Goal: Task Accomplishment & Management: Complete application form

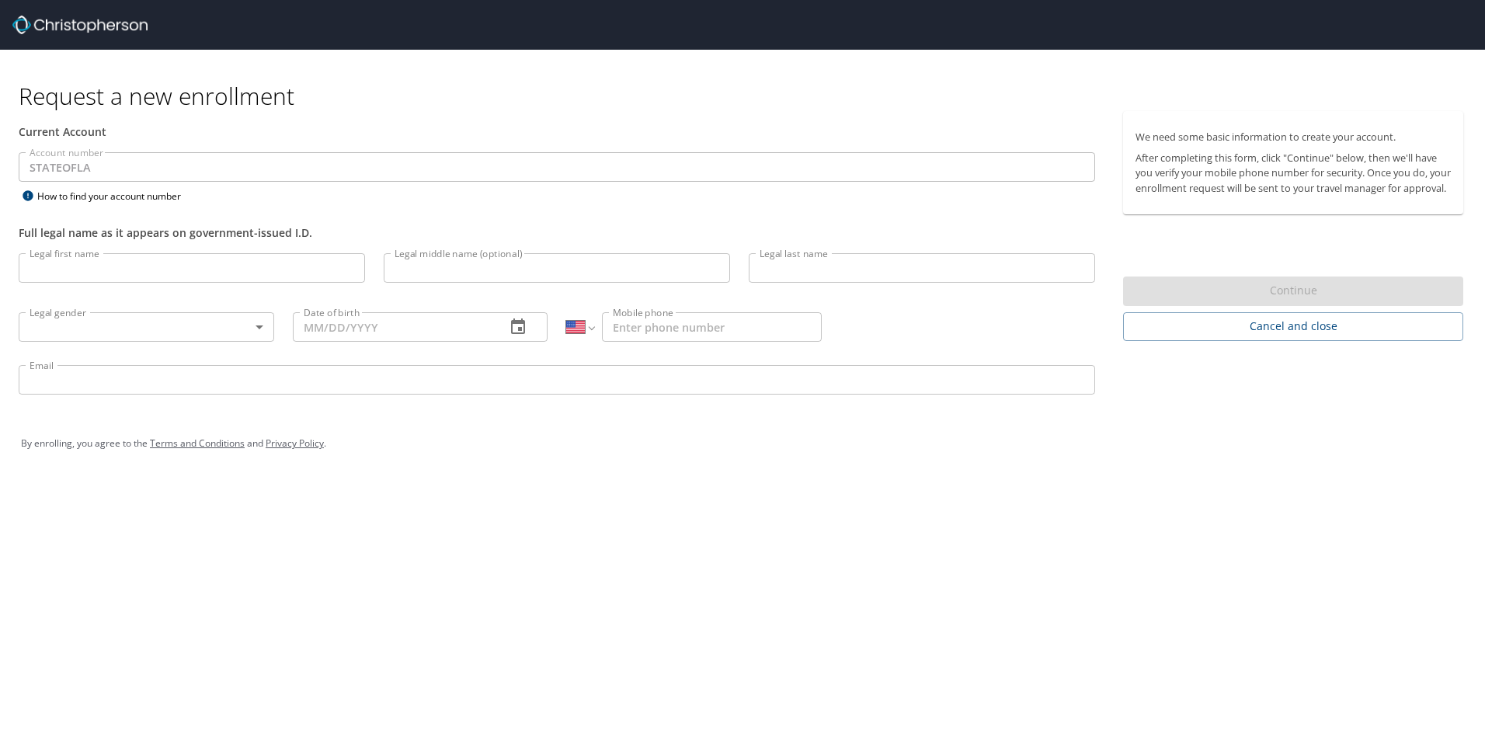
select select "US"
click at [58, 268] on input "Legal first name" at bounding box center [192, 268] width 346 height 30
type input "Jessica"
type input "Marie"
type input "Kassner"
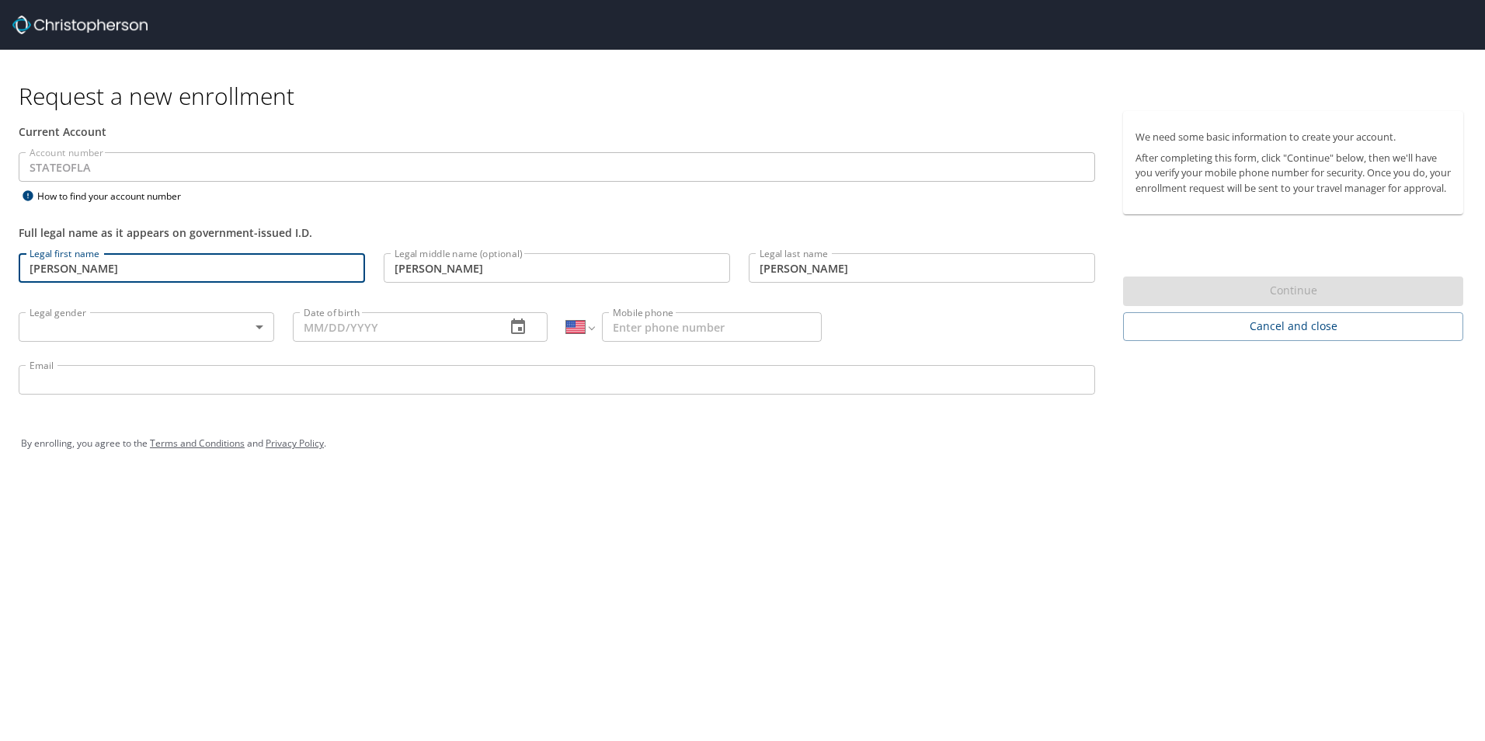
type input "10/14/1994"
type input "1 (954) 397-2286"
type input "jkassn@lsuhsc.edu"
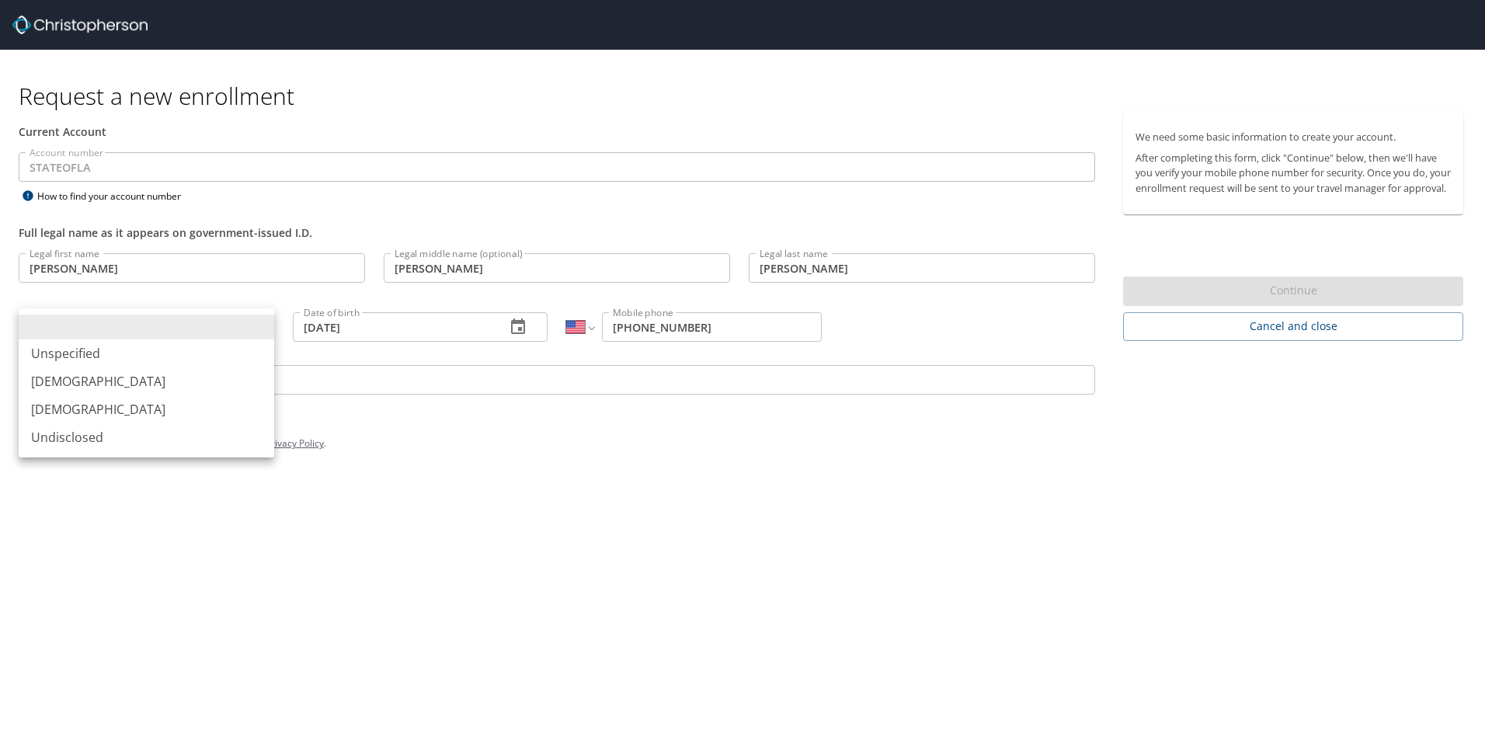
click at [67, 324] on body "Request a new enrollment Current Account Account number STATEOFLA Account numbe…" at bounding box center [742, 370] width 1485 height 741
click at [72, 399] on li "Female" at bounding box center [146, 409] width 255 height 28
type input "Female"
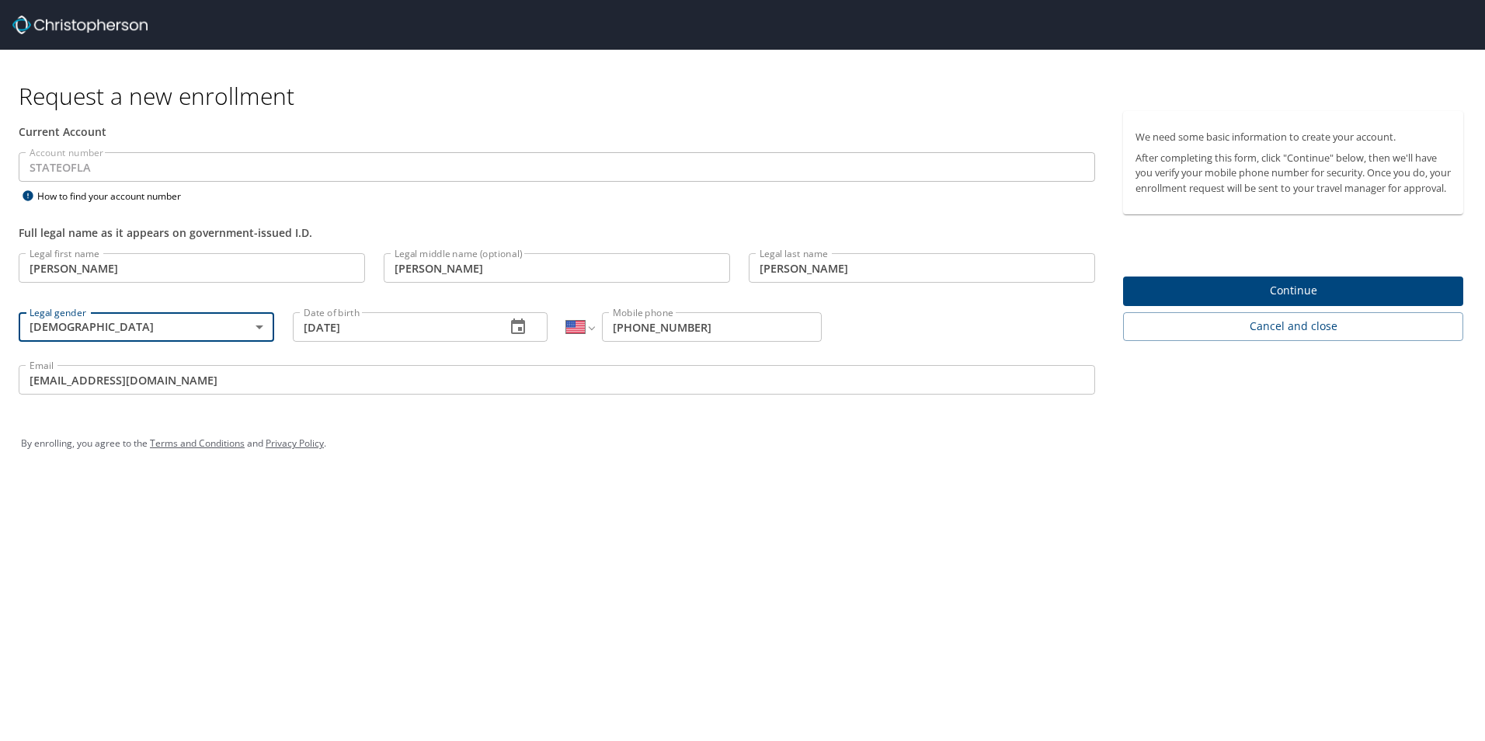
click at [1269, 301] on span "Continue" at bounding box center [1292, 290] width 315 height 19
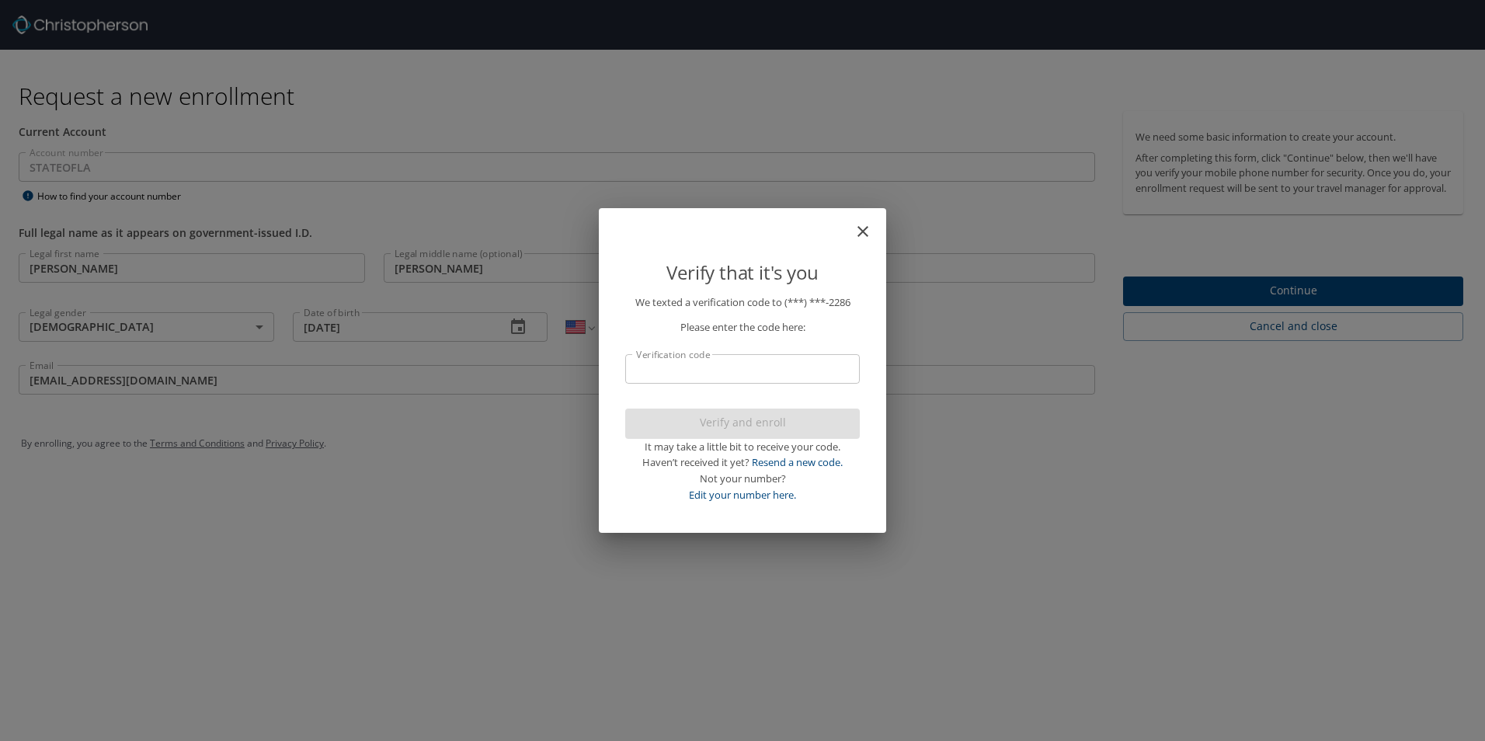
click at [714, 373] on input "Verification code" at bounding box center [742, 369] width 235 height 30
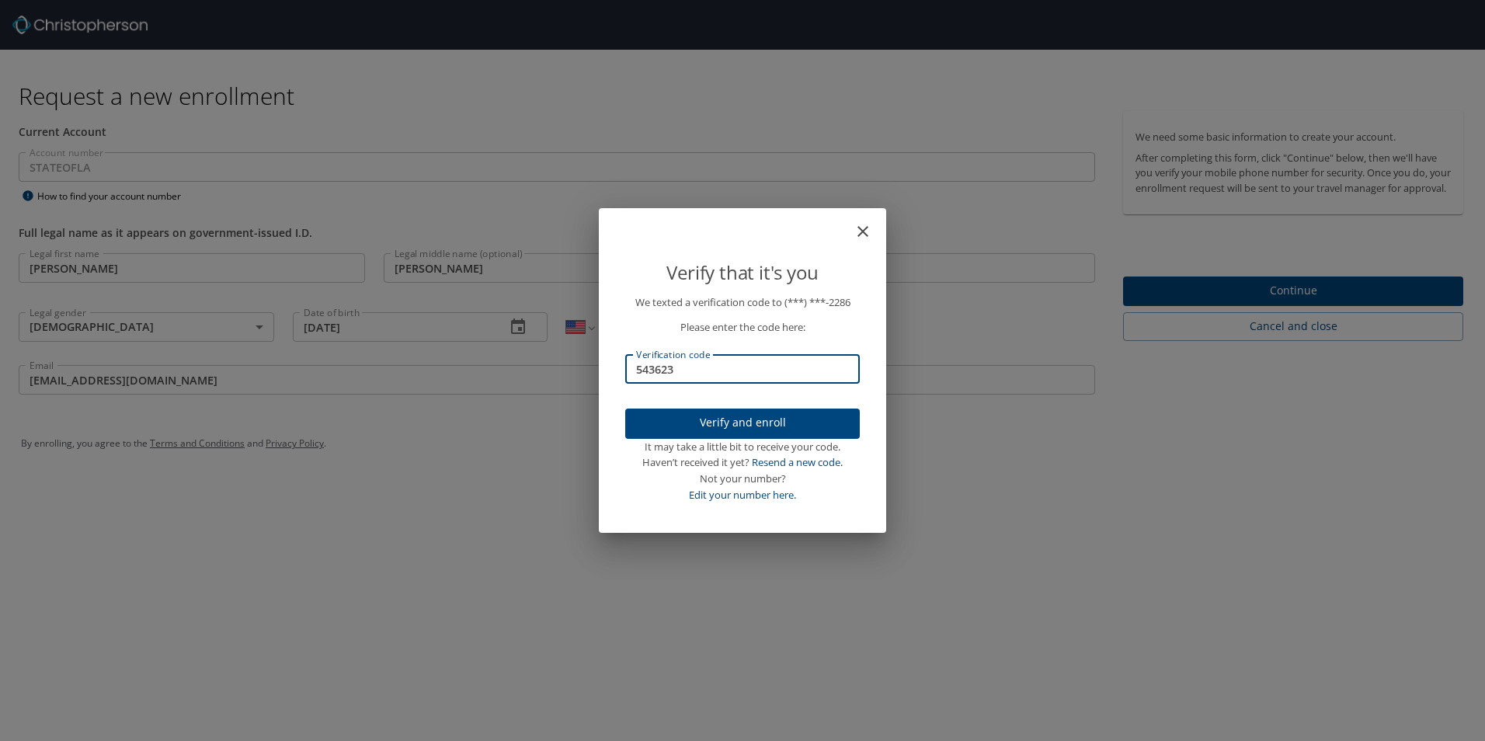
type input "543623"
drag, startPoint x: 755, startPoint y: 443, endPoint x: 753, endPoint y: 433, distance: 10.2
click at [754, 443] on div "It may take a little bit to receive your code." at bounding box center [742, 447] width 235 height 16
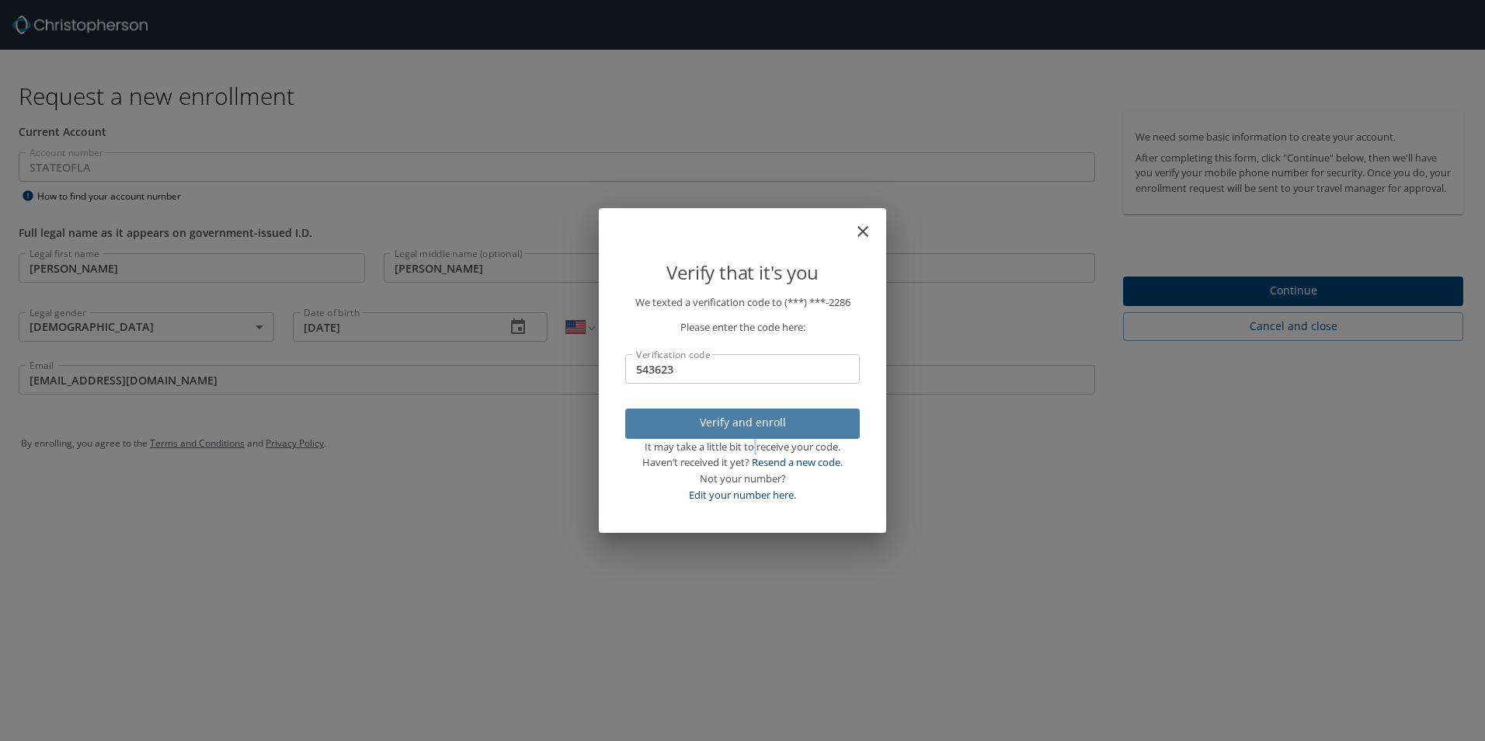
click at [753, 432] on span "Verify and enroll" at bounding box center [743, 422] width 210 height 19
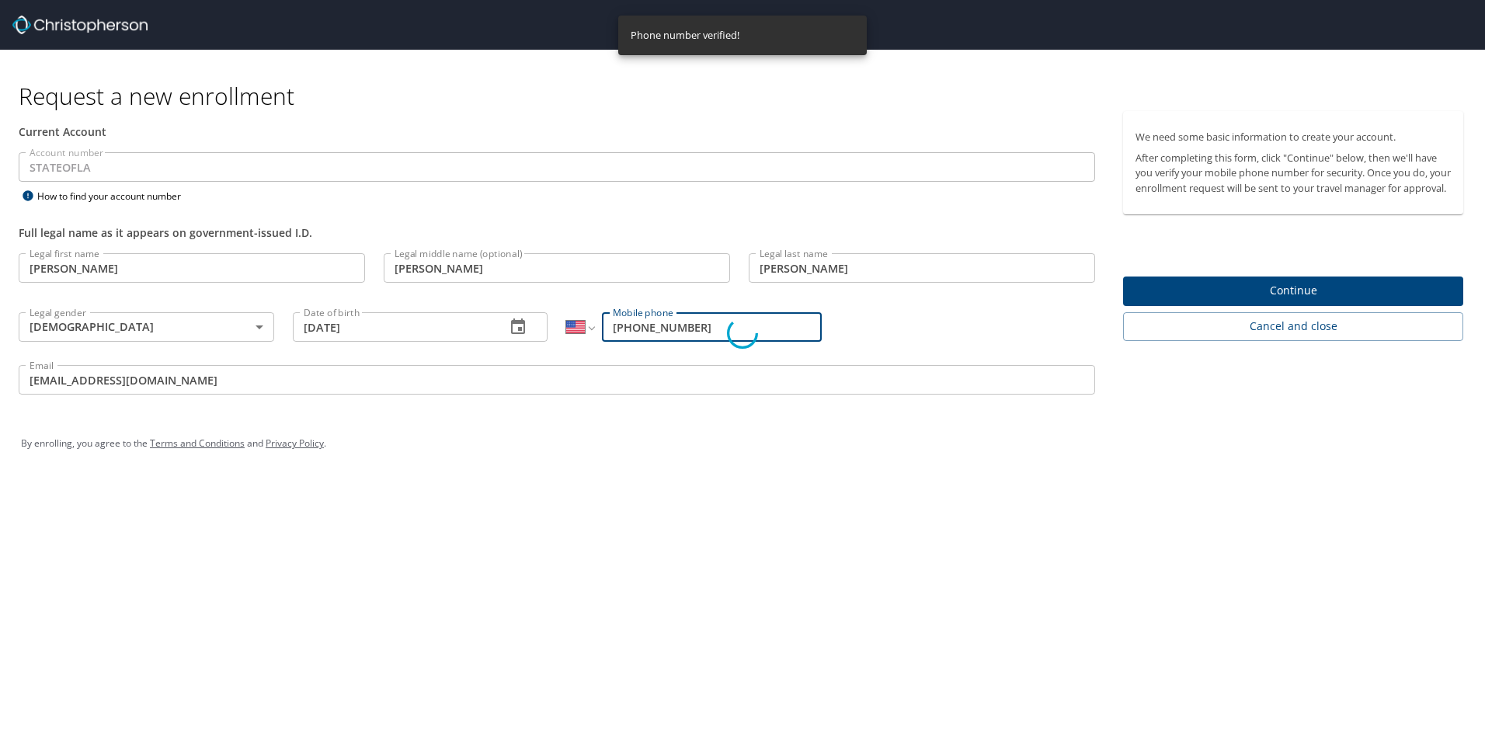
click at [743, 187] on div "Verify that it's you We texted a verification code to (***) ***- 2286 Please en…" at bounding box center [742, 370] width 1485 height 741
click at [742, 187] on div "Verify that it's you We texted a verification code to (***) ***- 2286 Please en…" at bounding box center [742, 370] width 1485 height 741
click at [1266, 301] on div "Verify that it's you We texted a verification code to (***) ***- 2286 Please en…" at bounding box center [742, 370] width 1485 height 741
click at [1266, 300] on div "Verify that it's you We texted a verification code to (***) ***- 2286 Please en…" at bounding box center [742, 370] width 1485 height 741
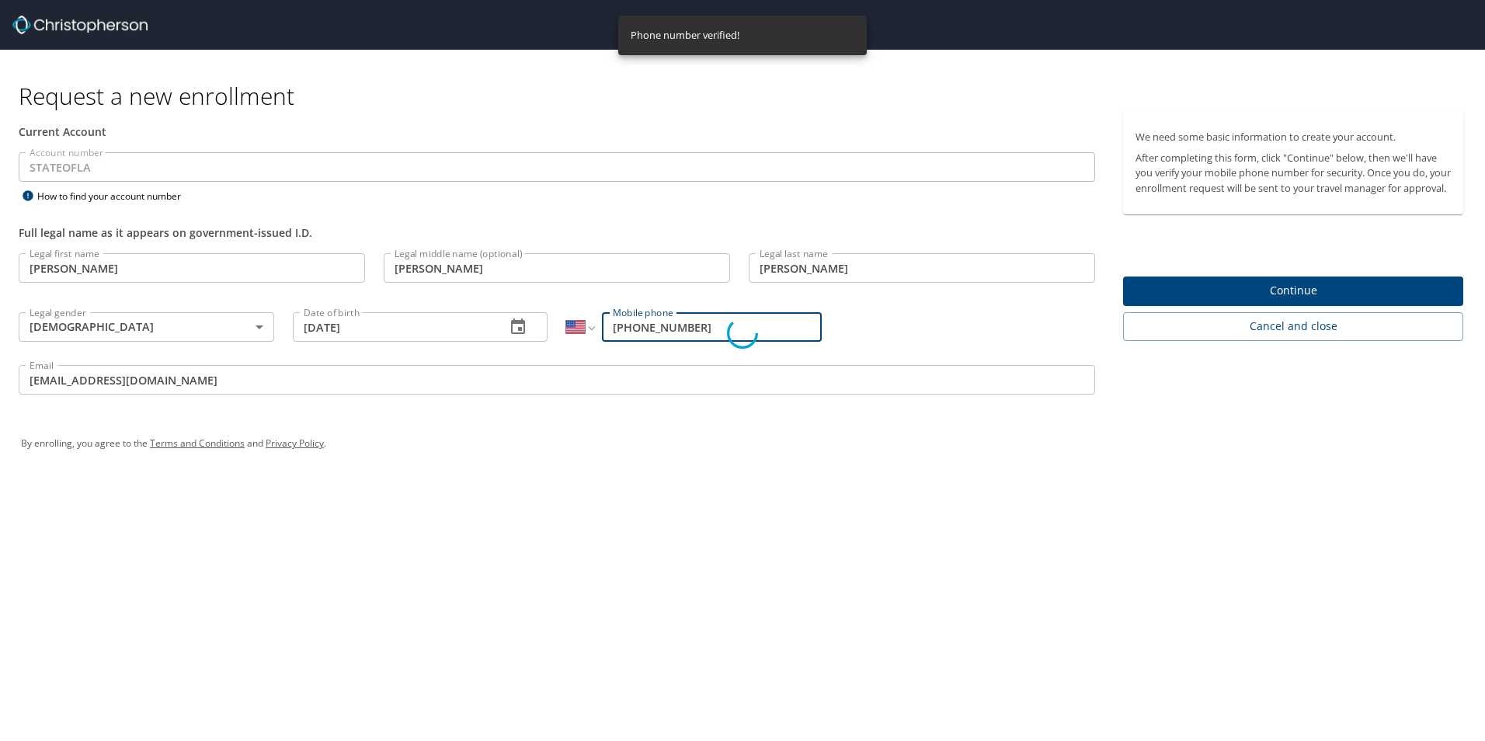
click at [1266, 300] on div "Verify that it's you We texted a verification code to (***) ***- 2286 Please en…" at bounding box center [742, 370] width 1485 height 741
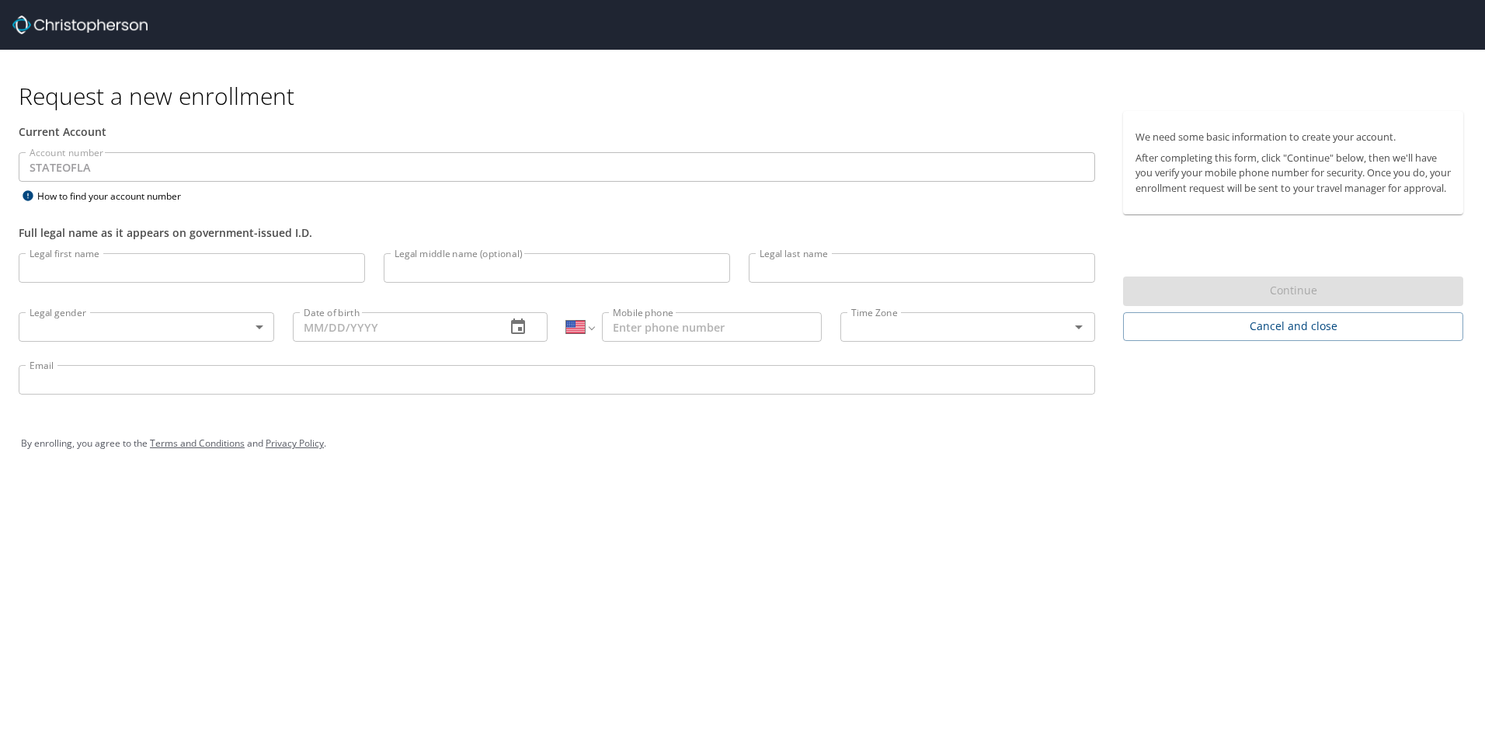
select select "US"
click at [102, 261] on input "Legal first name" at bounding box center [192, 268] width 346 height 30
type input "Jessica"
type input "Marie"
type input "Kassner"
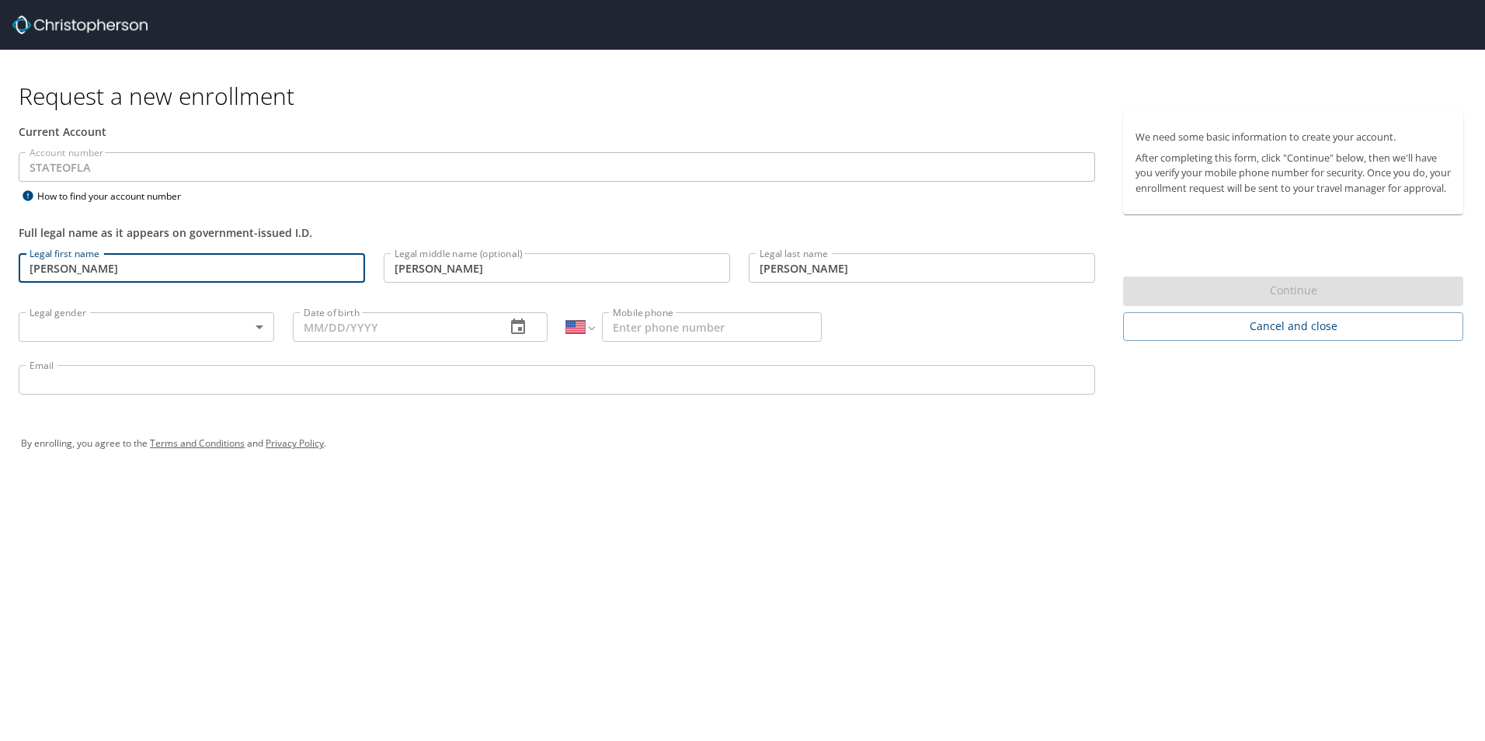
type input "10/14/1994"
type input "1 (954) 397-2286"
type input "jkassn@lsuhsc.edu"
click at [71, 333] on body "Request a new enrollment Current Account Account number STATEOFLA Account numbe…" at bounding box center [742, 370] width 1485 height 741
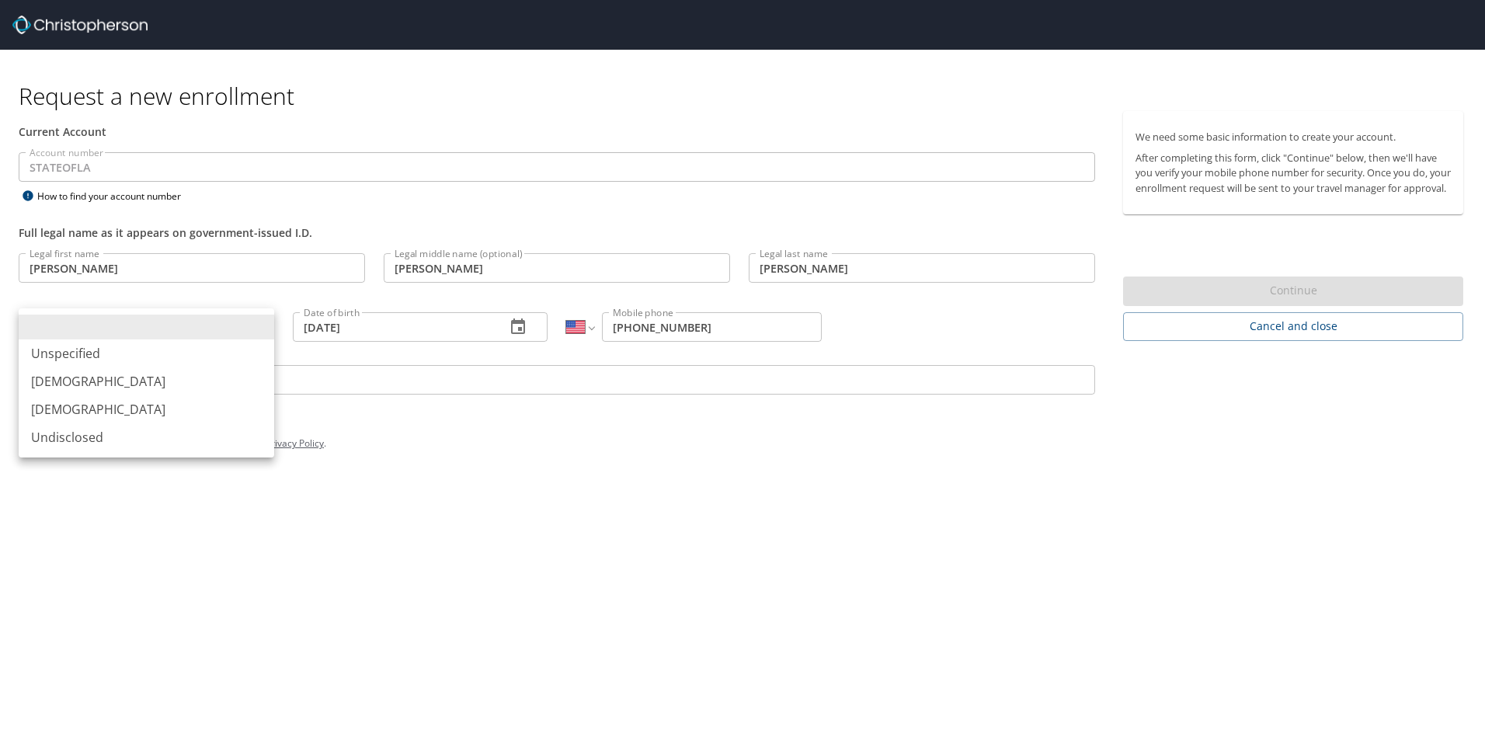
click at [51, 413] on li "Female" at bounding box center [146, 409] width 255 height 28
type input "Female"
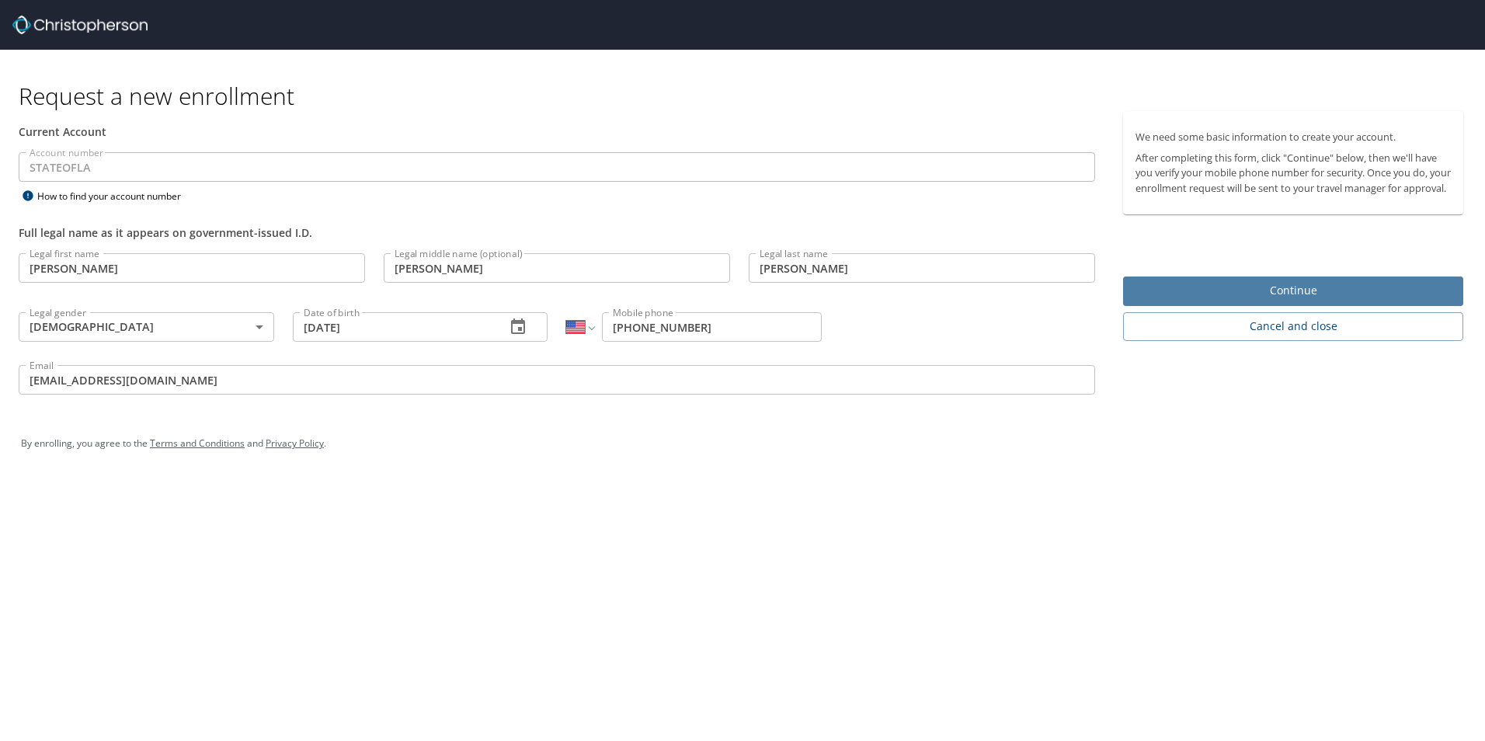
click at [1307, 297] on span "Continue" at bounding box center [1292, 290] width 315 height 19
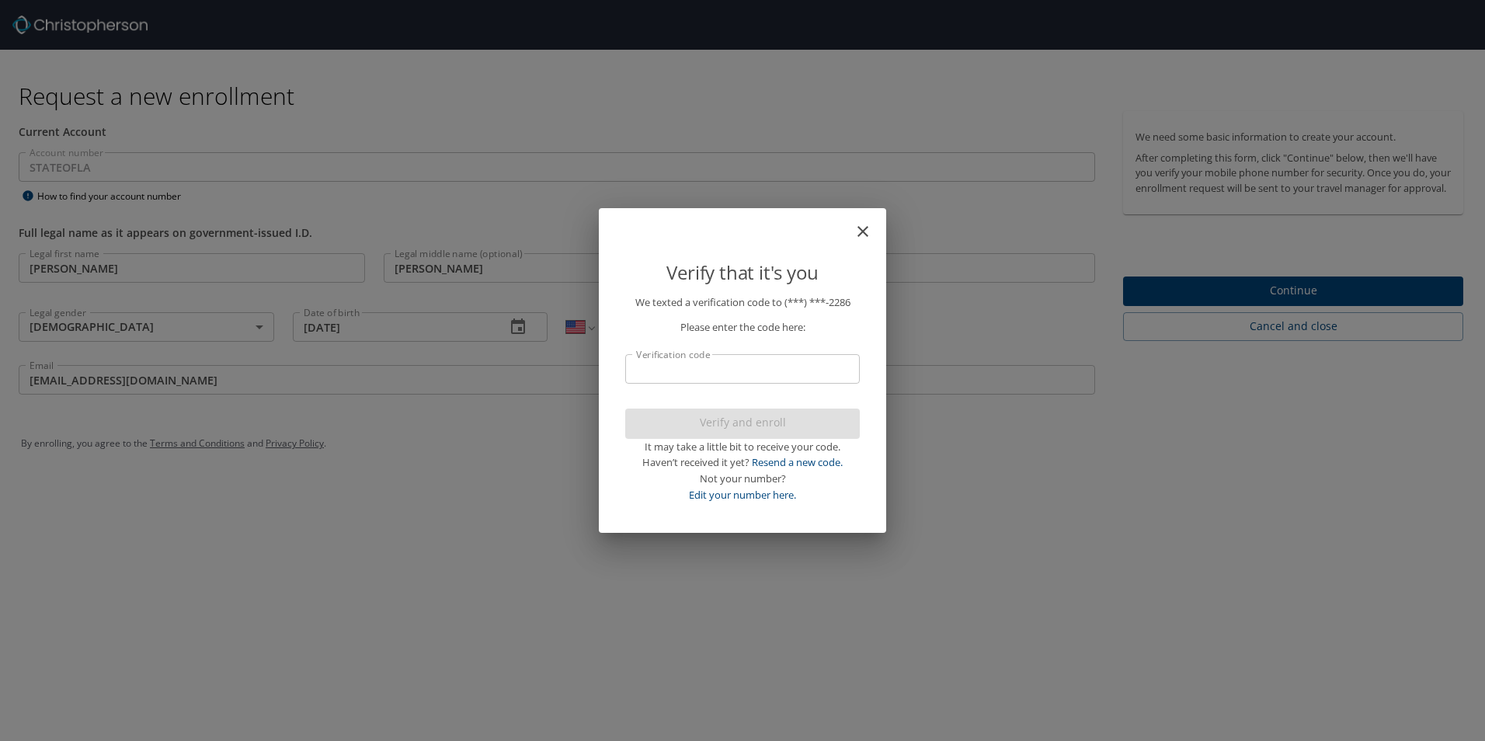
click at [690, 371] on input "Verification code" at bounding box center [742, 369] width 235 height 30
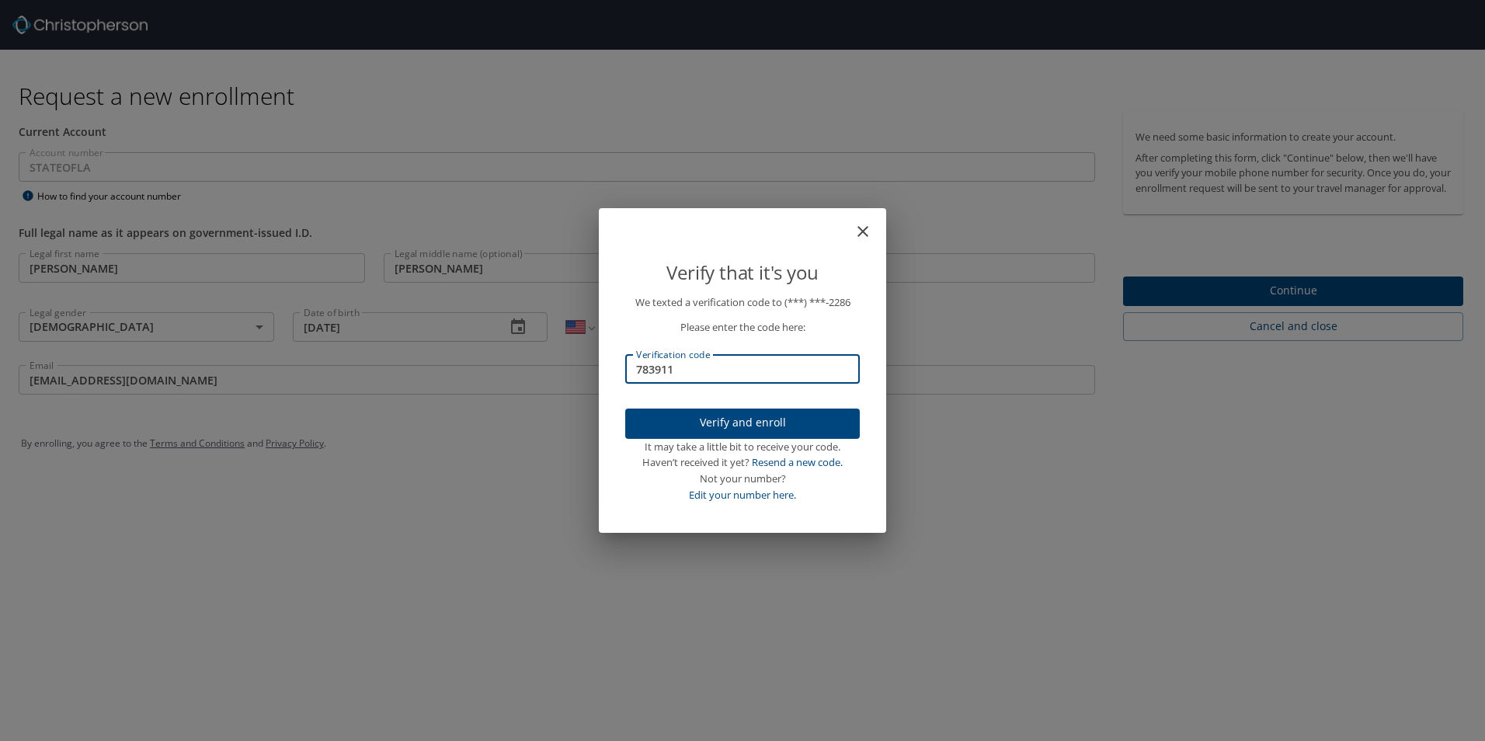
type input "783911"
click at [754, 427] on span "Verify and enroll" at bounding box center [743, 422] width 210 height 19
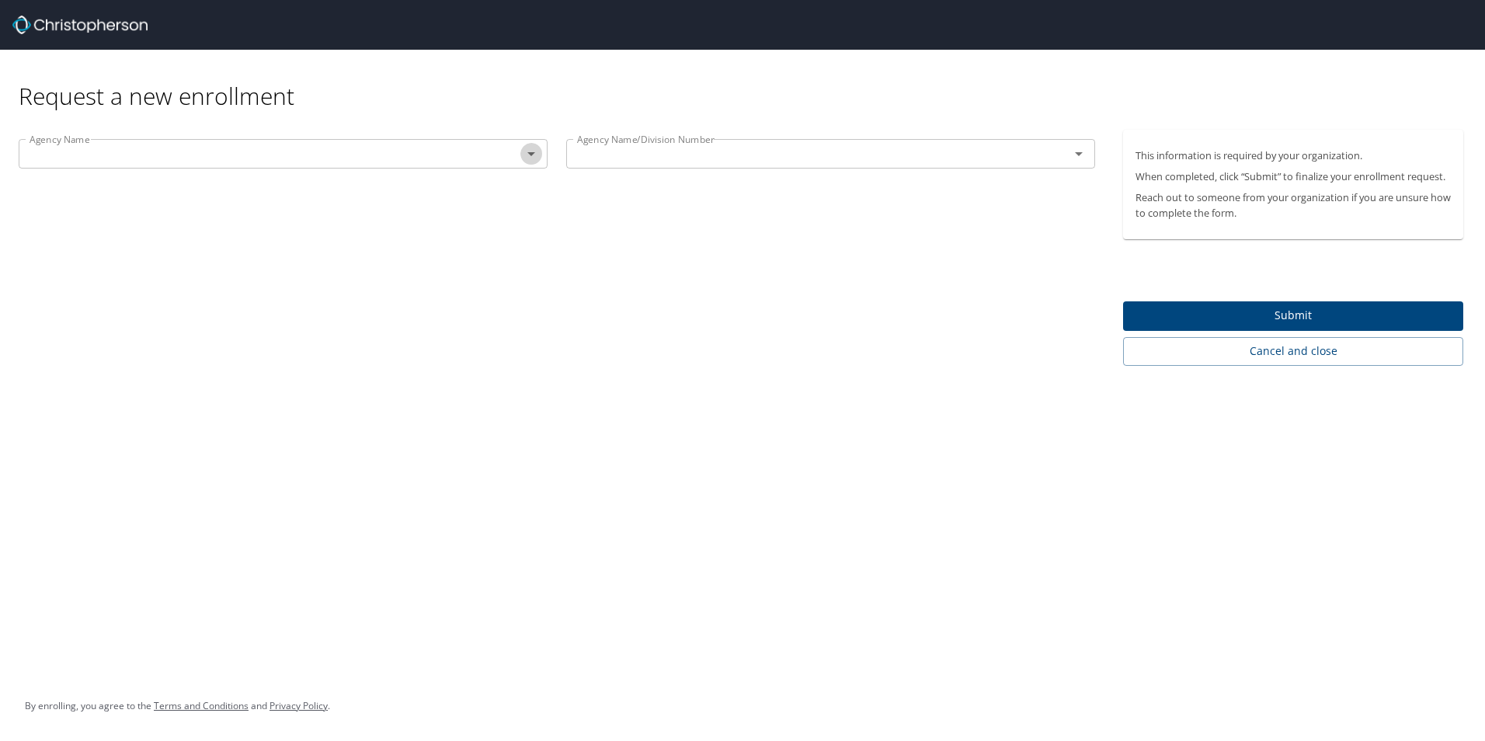
click at [530, 159] on icon "Open" at bounding box center [531, 153] width 19 height 19
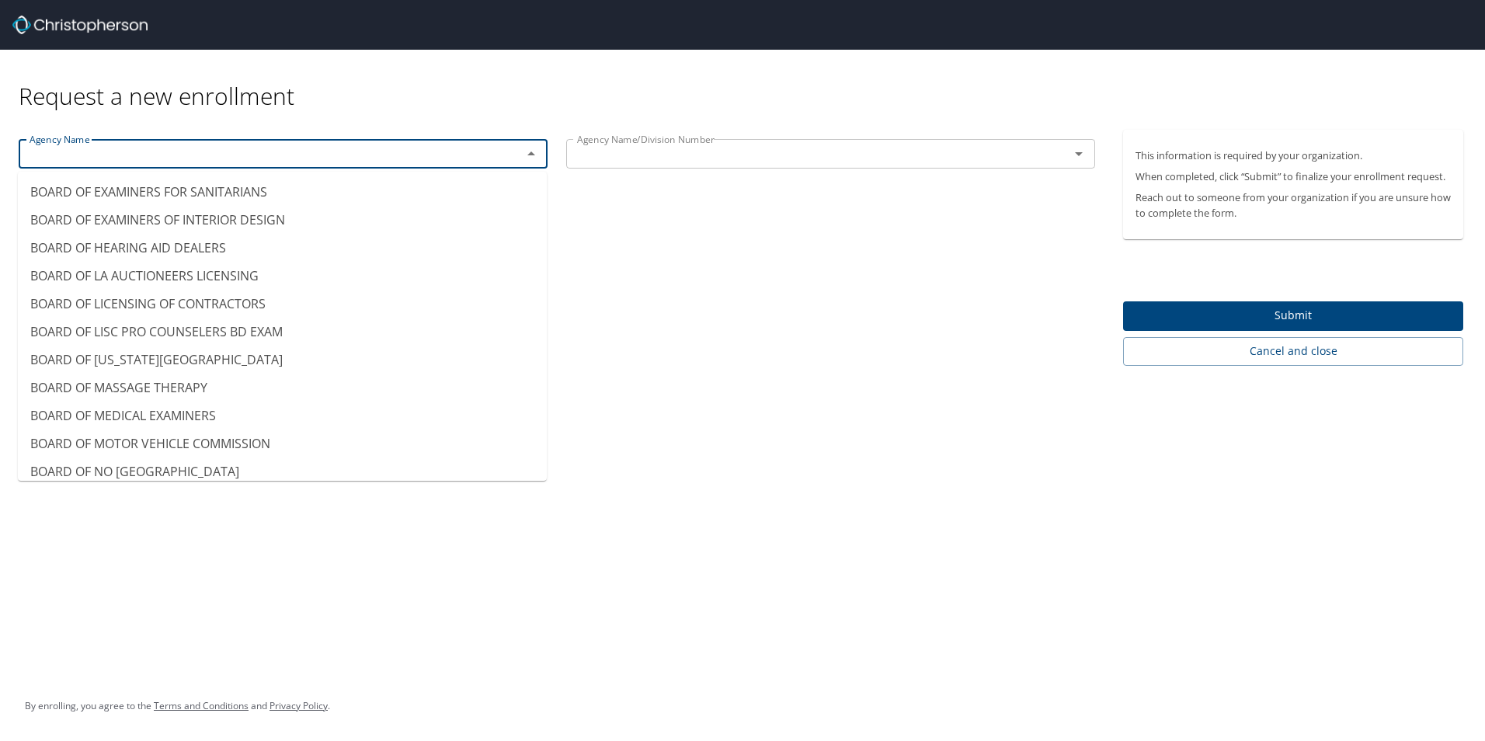
scroll to position [544, 0]
click at [472, 155] on input "BOARD OF MASSAGE THERAPY" at bounding box center [260, 154] width 474 height 20
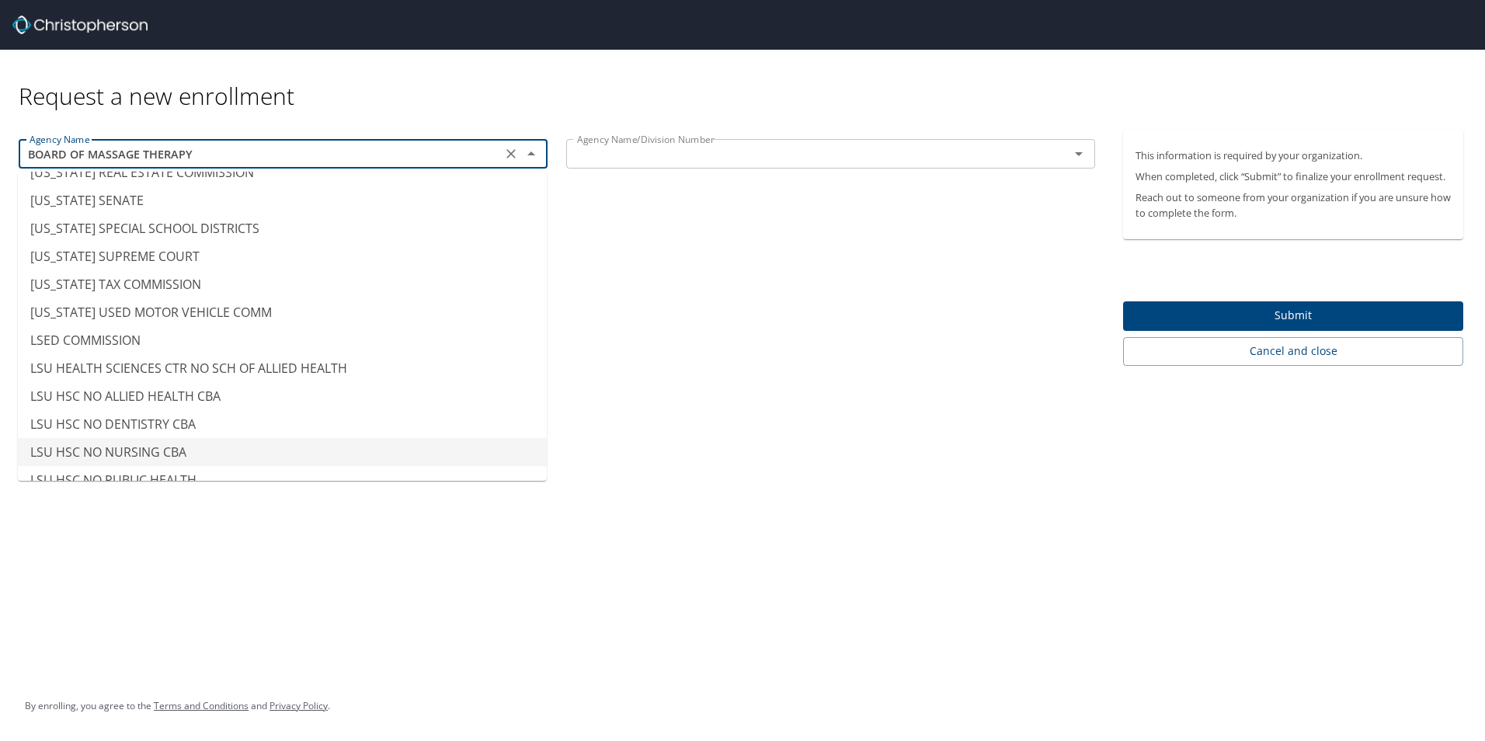
scroll to position [7465, 0]
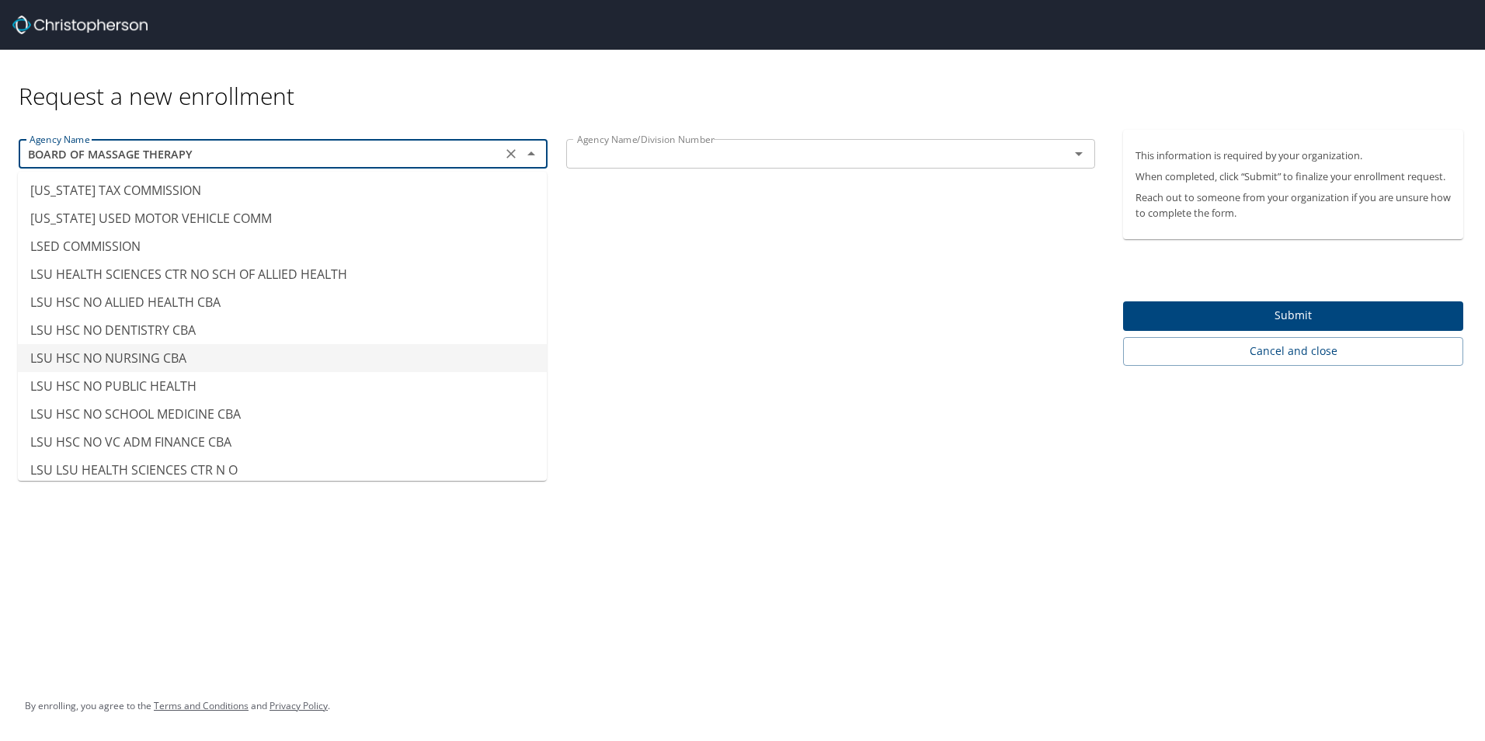
click at [193, 367] on li "LSU HSC NO NURSING CBA" at bounding box center [282, 358] width 529 height 28
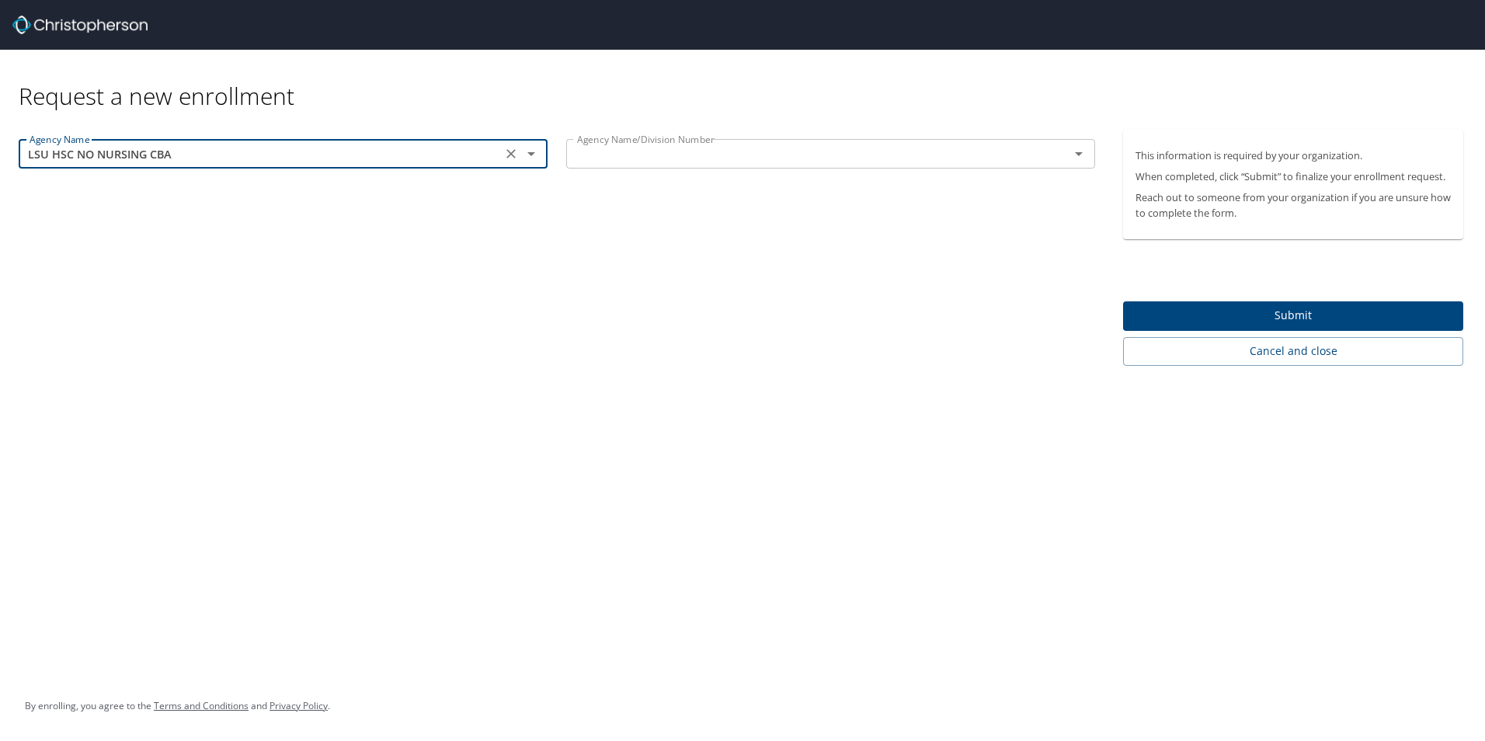
click at [301, 152] on input "LSU HSC NO NURSING CBA" at bounding box center [260, 154] width 474 height 20
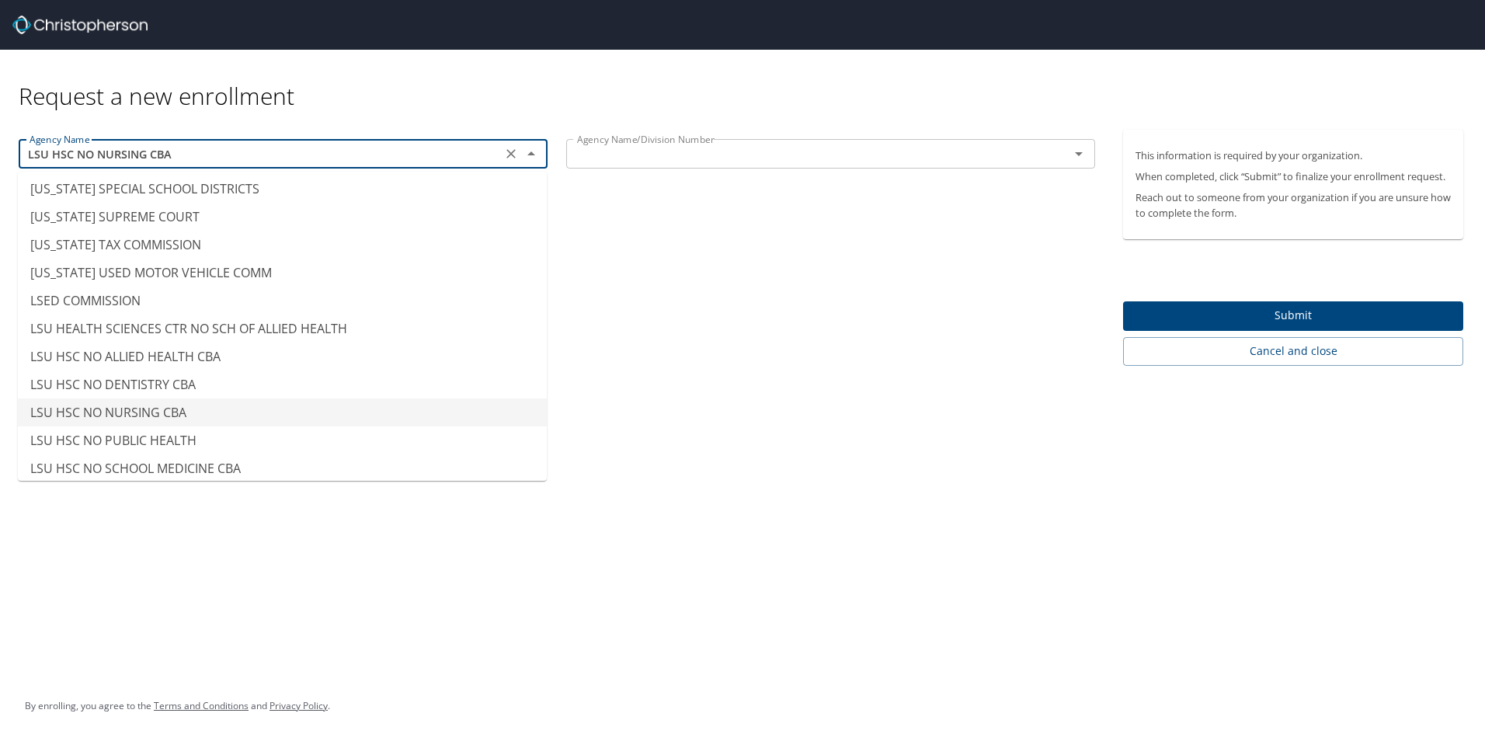
scroll to position [7437, 0]
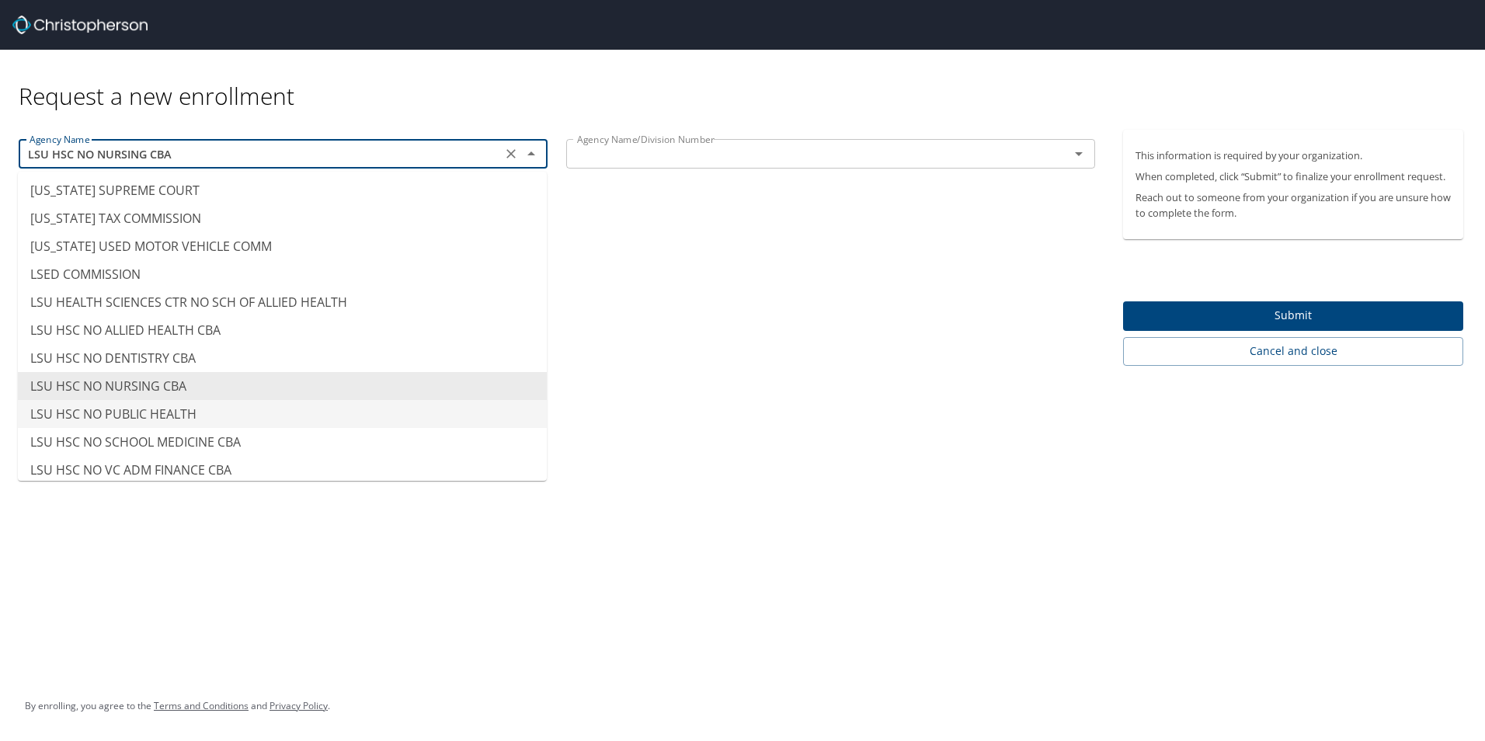
click at [175, 415] on li "LSU HSC NO PUBLIC HEALTH" at bounding box center [282, 414] width 529 height 28
type input "LSU HSC NO PUBLIC HEALTH"
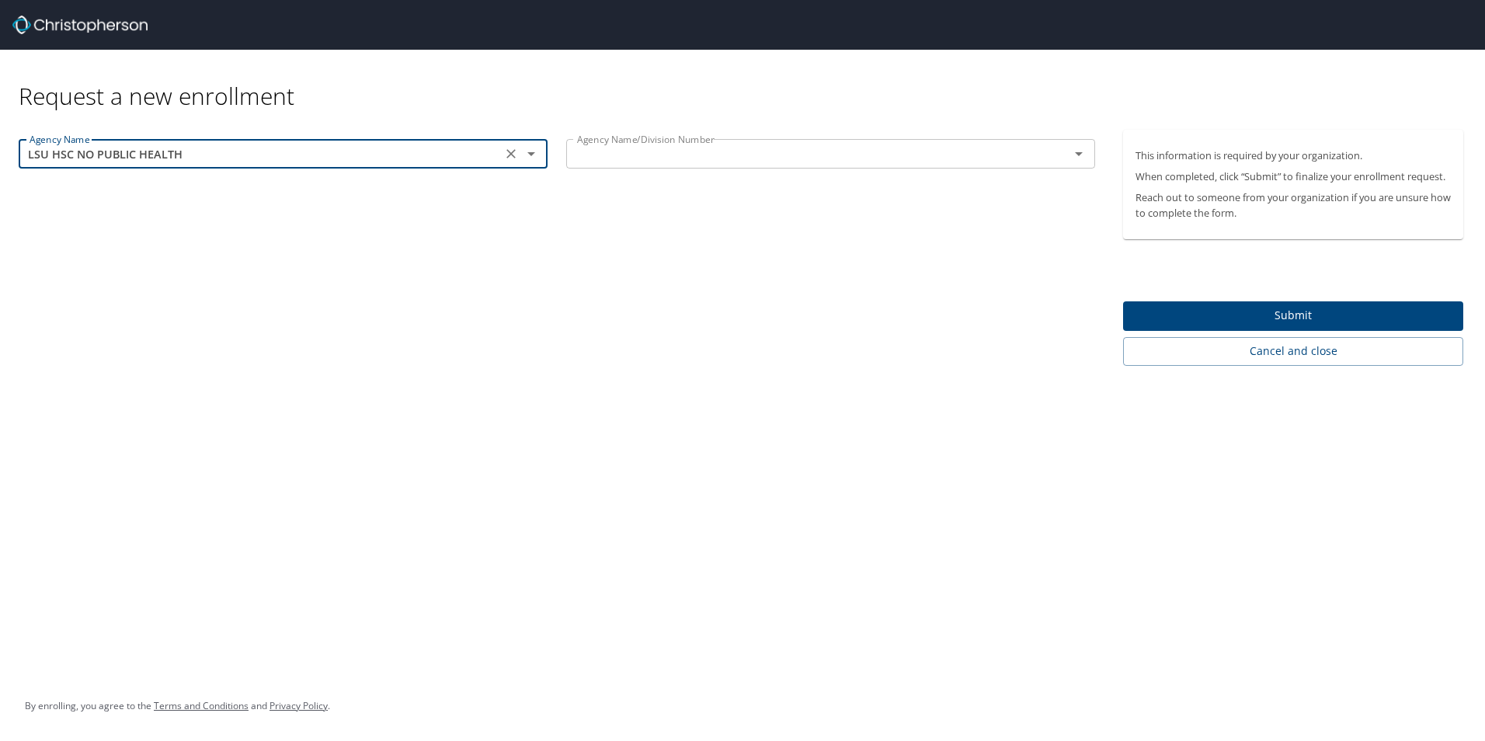
click at [646, 146] on input "text" at bounding box center [808, 154] width 474 height 20
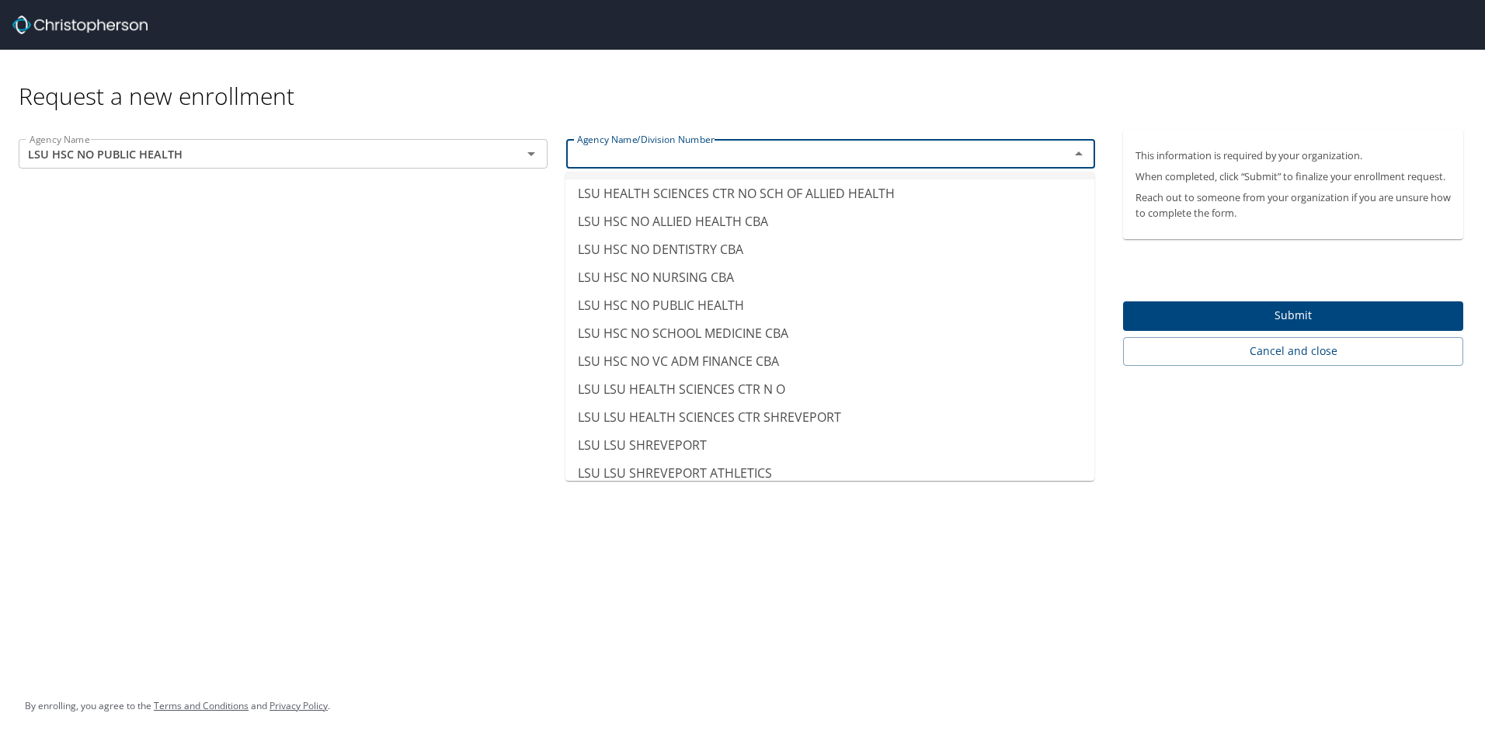
scroll to position [7532, 0]
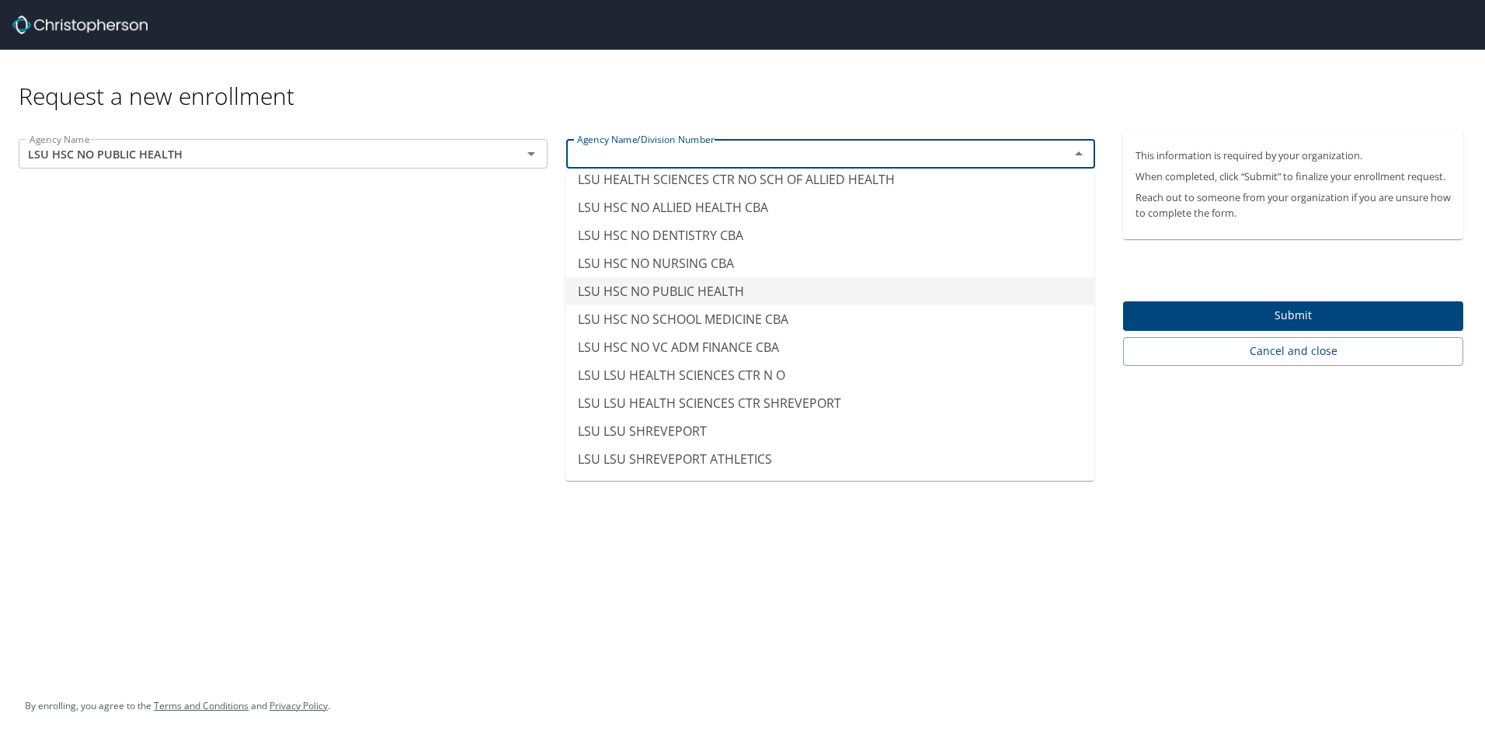
click at [767, 301] on li "LSU HSC NO PUBLIC HEALTH" at bounding box center [829, 291] width 529 height 28
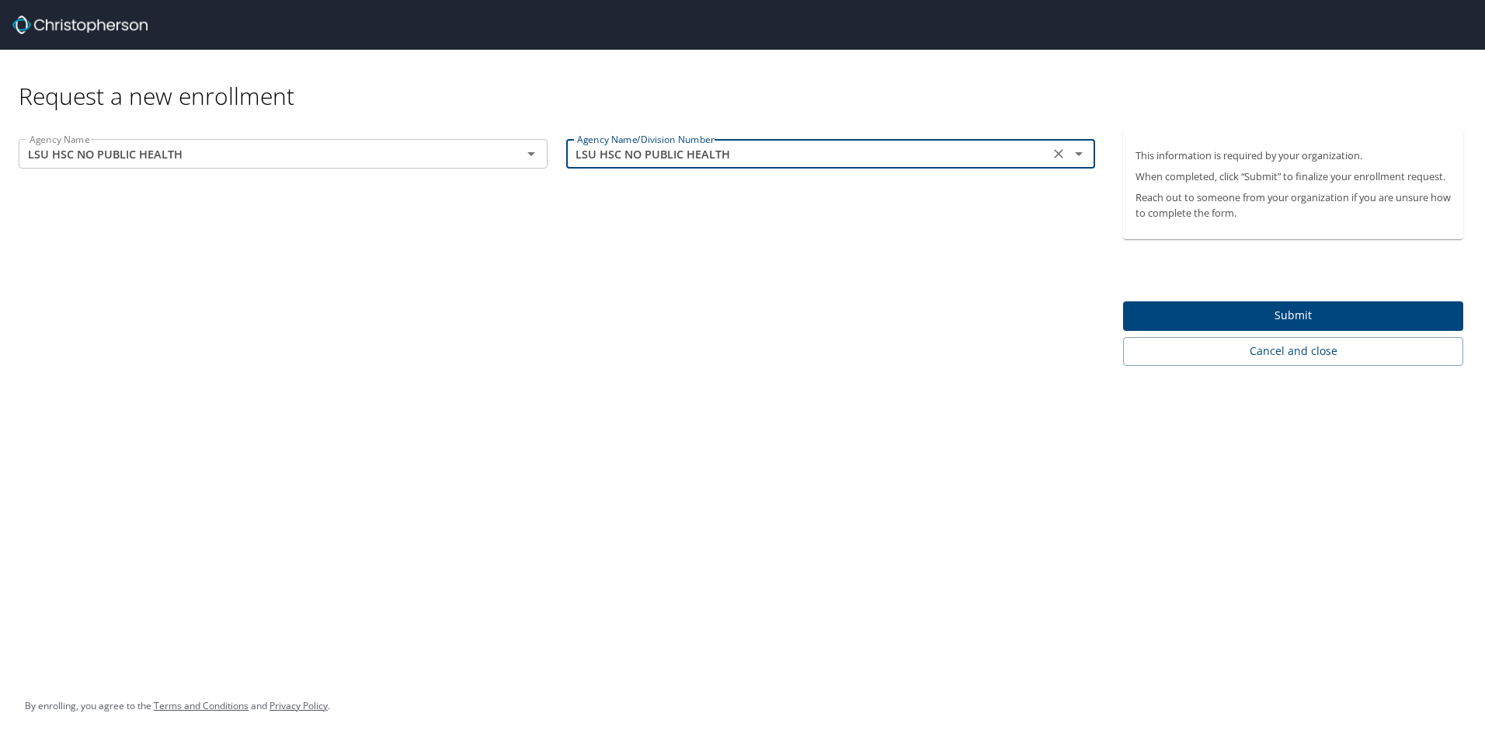
click at [767, 297] on div "Agency Name LSU HSC NO PUBLIC HEALTH Agency Name Agency Name/Division Number LS…" at bounding box center [556, 248] width 1113 height 236
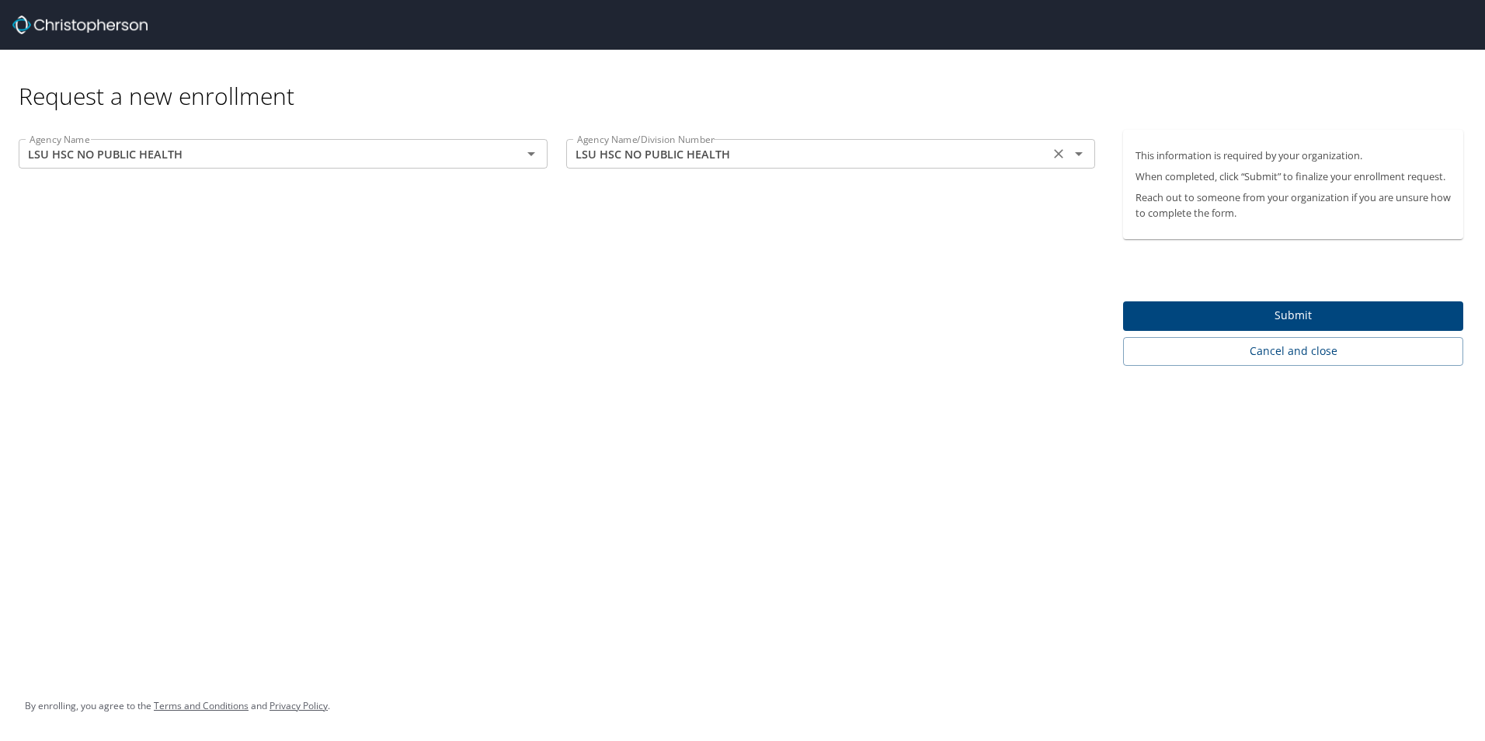
click at [859, 155] on input "LSU HSC NO PUBLIC HEALTH" at bounding box center [808, 154] width 474 height 20
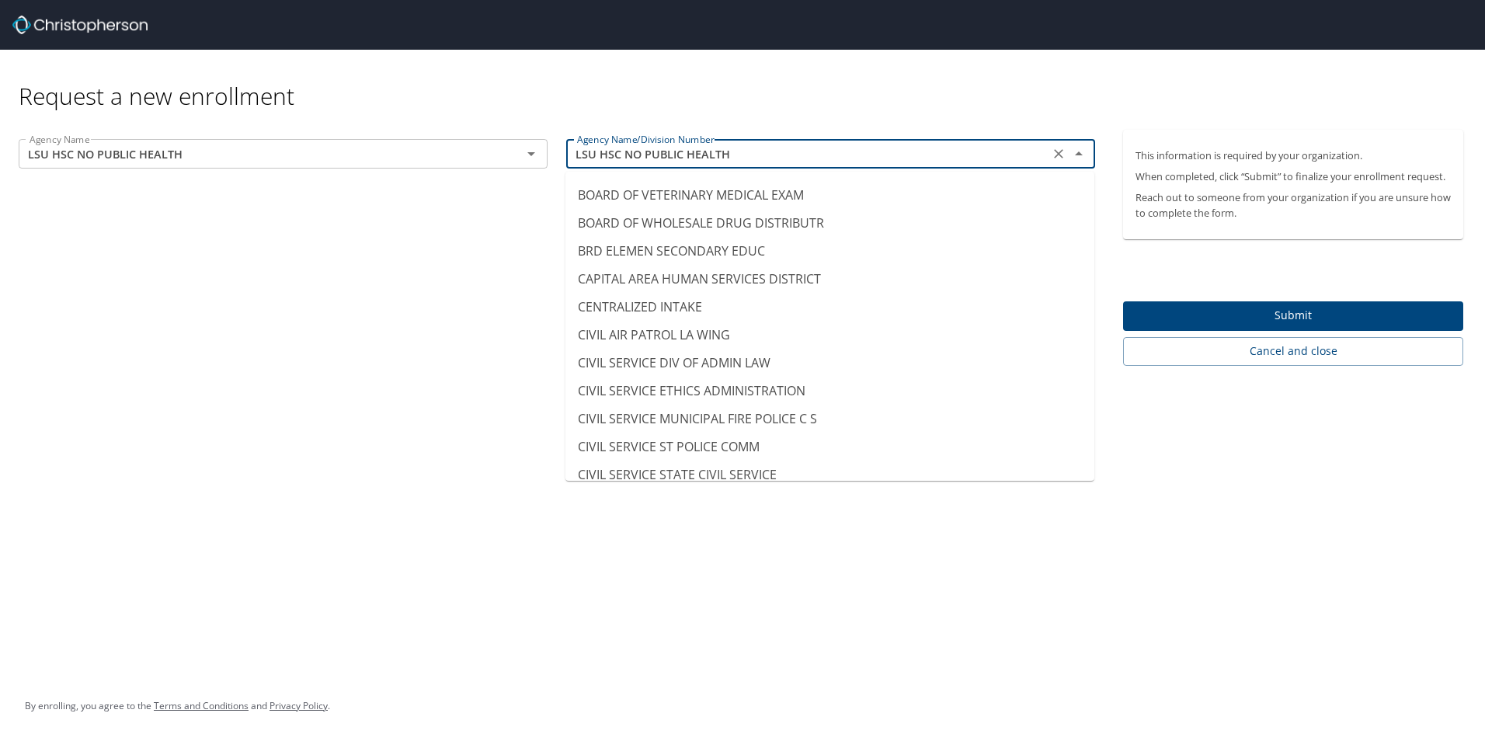
scroll to position [0, 0]
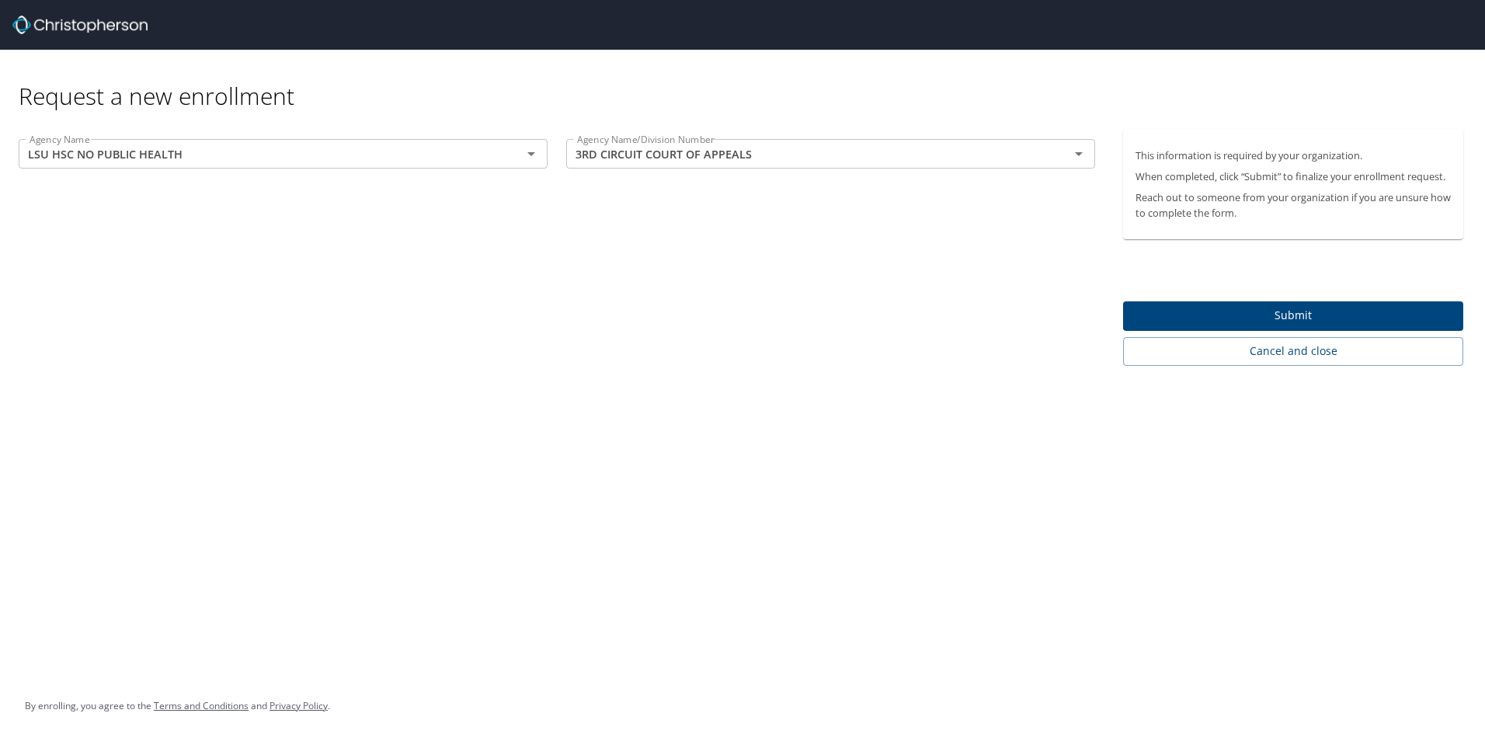
click at [1193, 495] on div "Request a new enrollment Agency Name LSU HSC NO PUBLIC HEALTH Agency Name Agenc…" at bounding box center [742, 370] width 1485 height 741
click at [847, 158] on input "3RD CIRCUIT COURT OF APPEALS" at bounding box center [808, 154] width 474 height 20
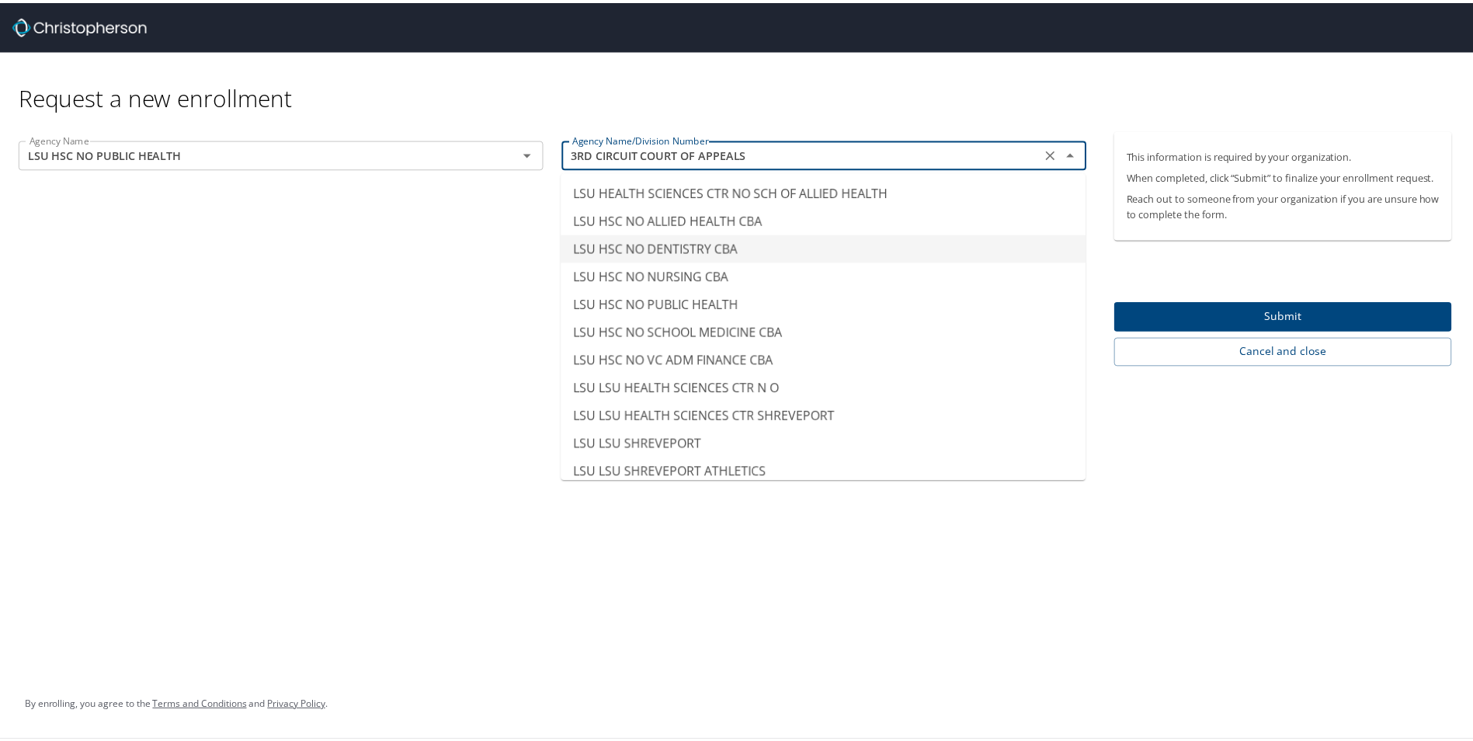
scroll to position [7520, 0]
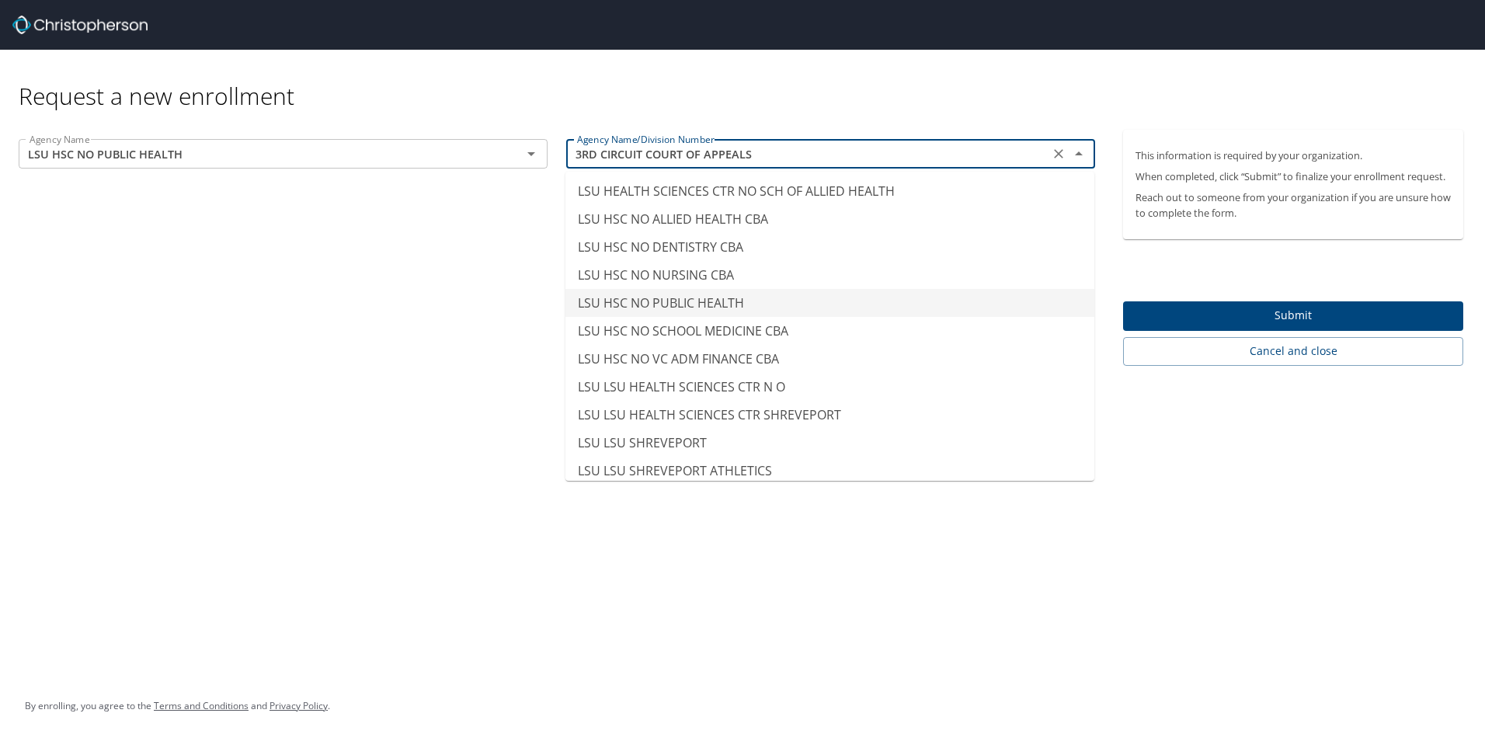
click at [748, 307] on li "LSU HSC NO PUBLIC HEALTH" at bounding box center [829, 303] width 529 height 28
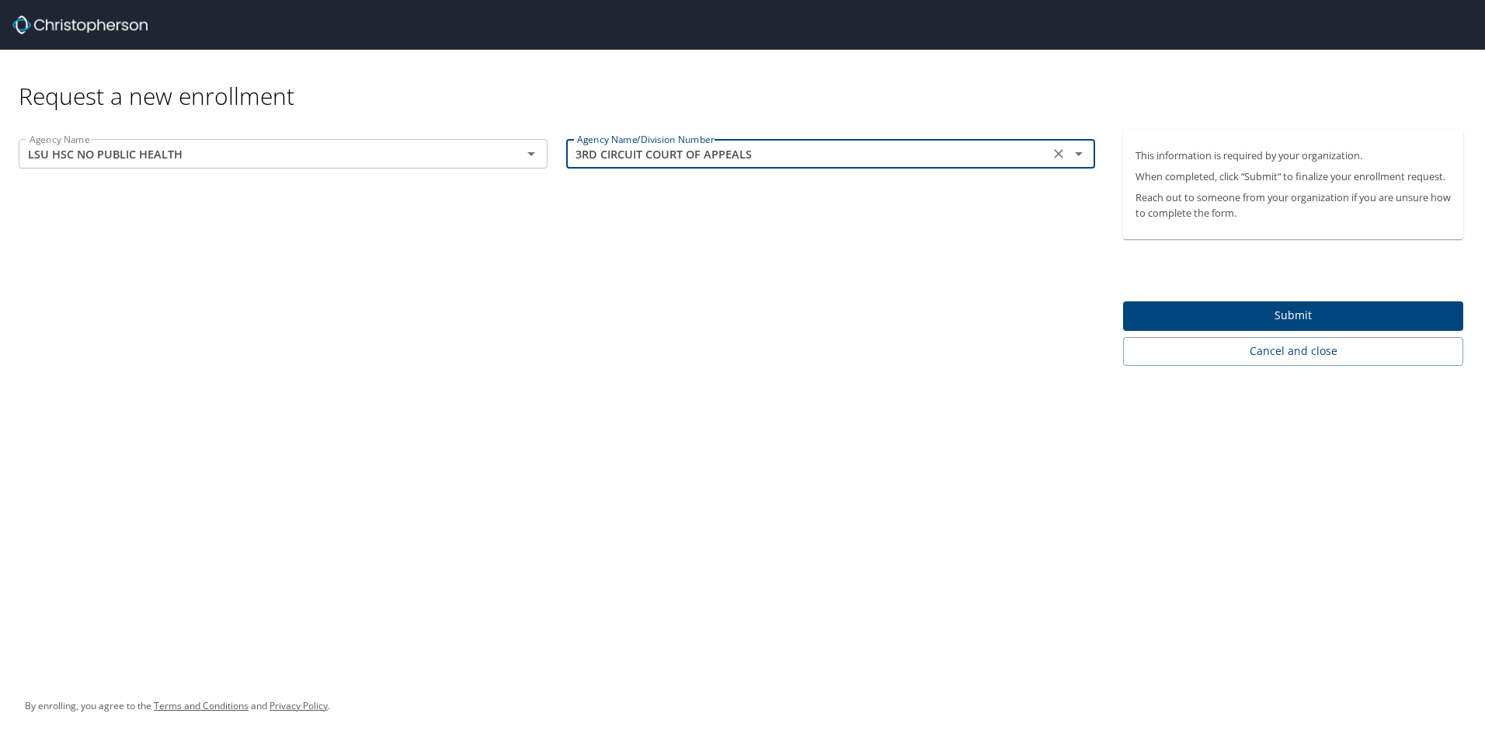
type input "LSU HSC NO PUBLIC HEALTH"
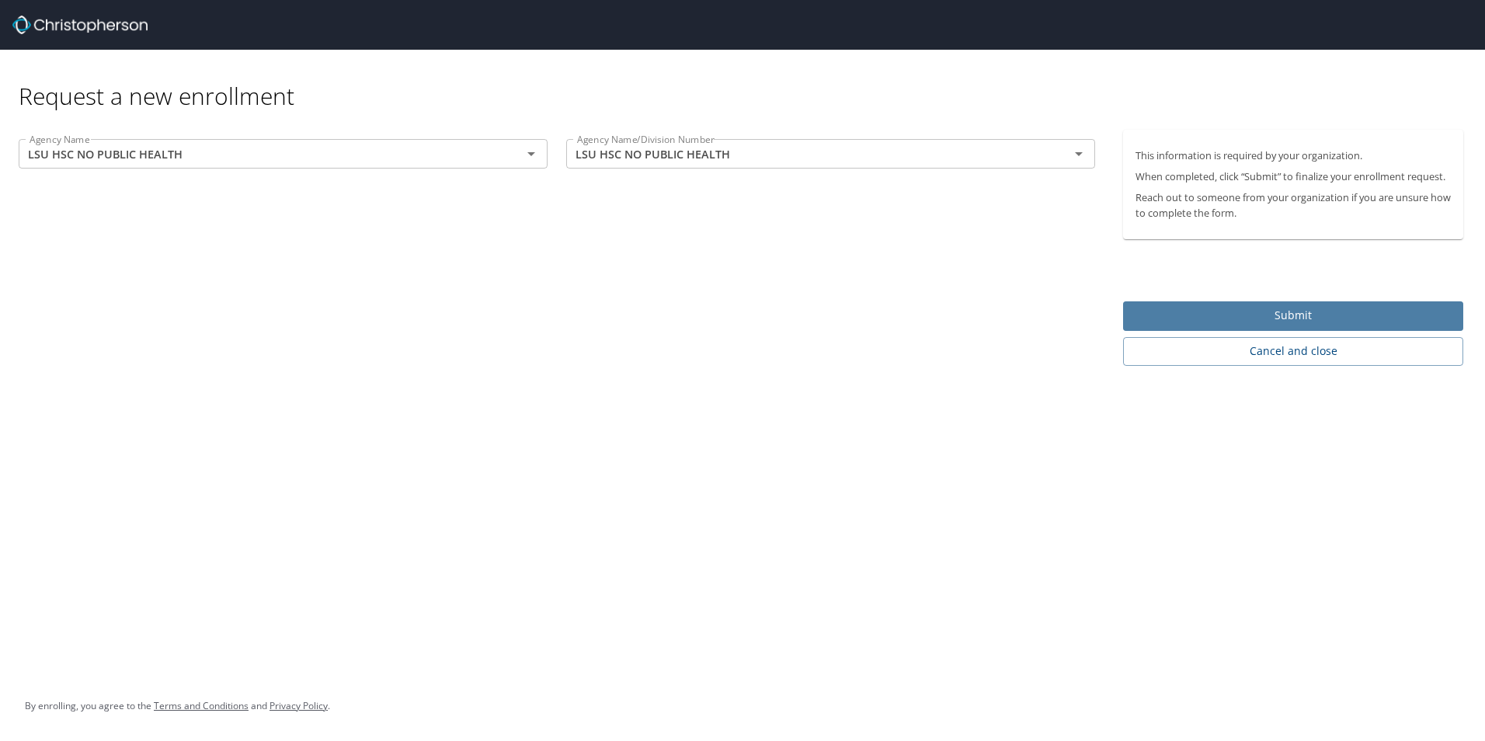
click at [1205, 314] on span "Submit" at bounding box center [1292, 315] width 315 height 19
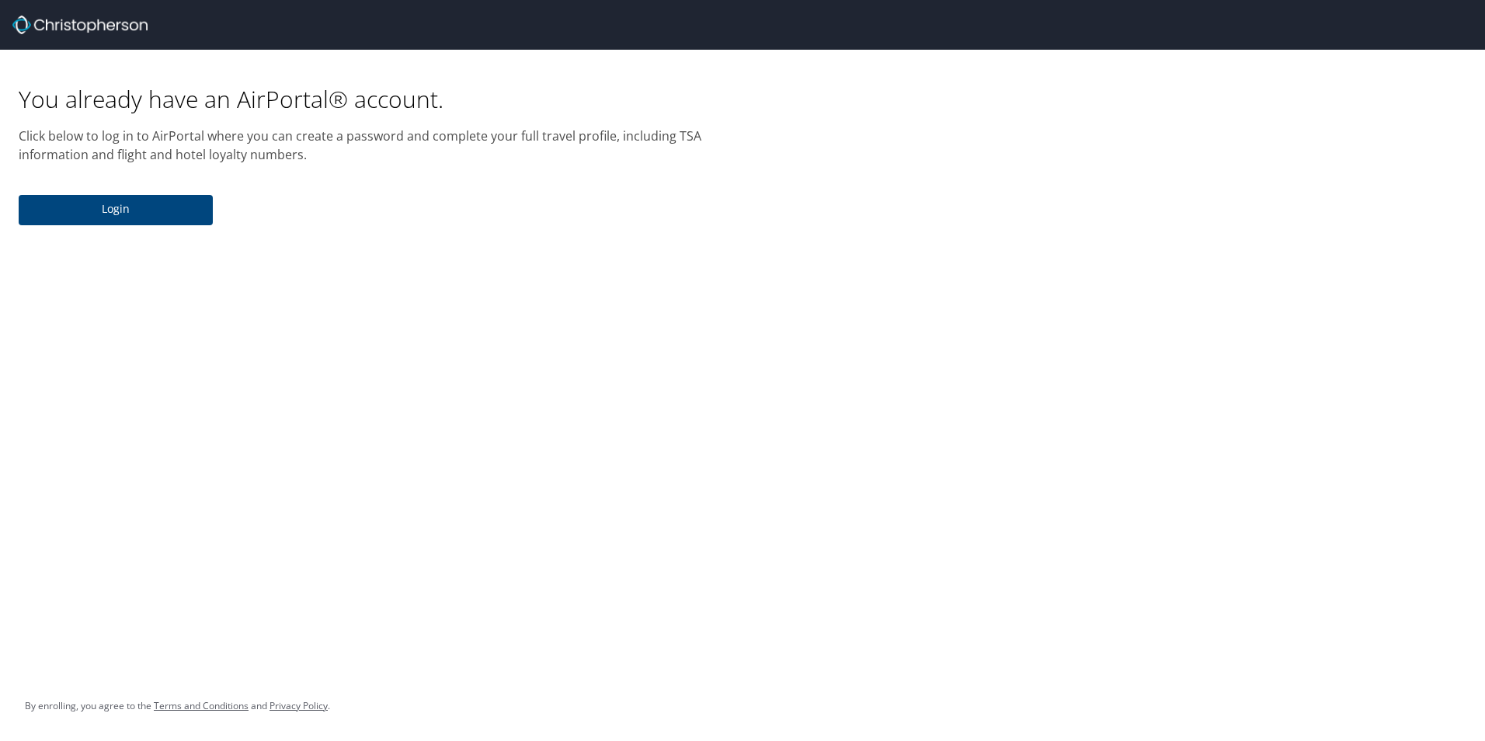
click at [106, 208] on span "Login" at bounding box center [115, 209] width 169 height 19
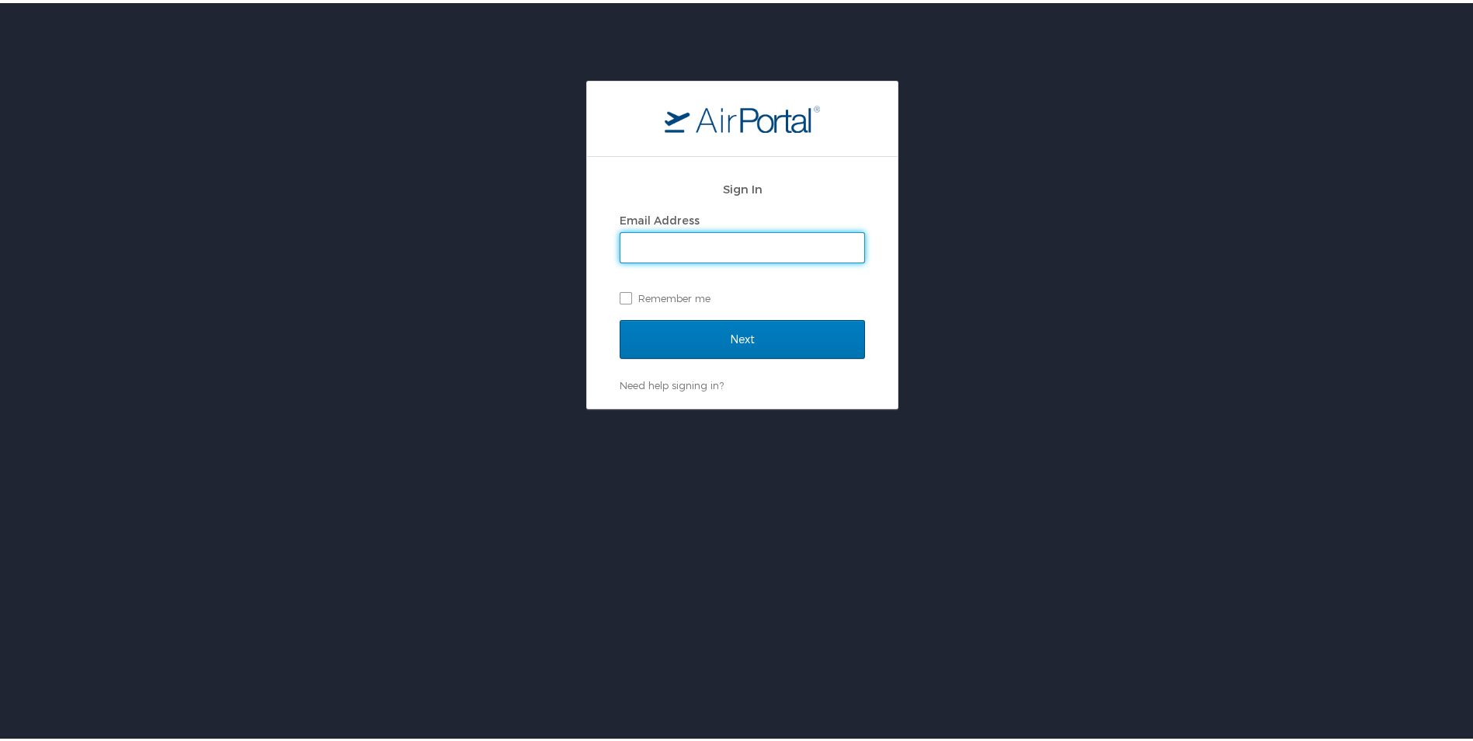
click at [685, 248] on input "Email Address" at bounding box center [742, 245] width 244 height 30
type input "jkassn@lsuhsc.edu"
click at [696, 296] on label "Remember me" at bounding box center [742, 294] width 245 height 23
click at [630, 296] on input "Remember me" at bounding box center [625, 294] width 10 height 10
checkbox input "true"
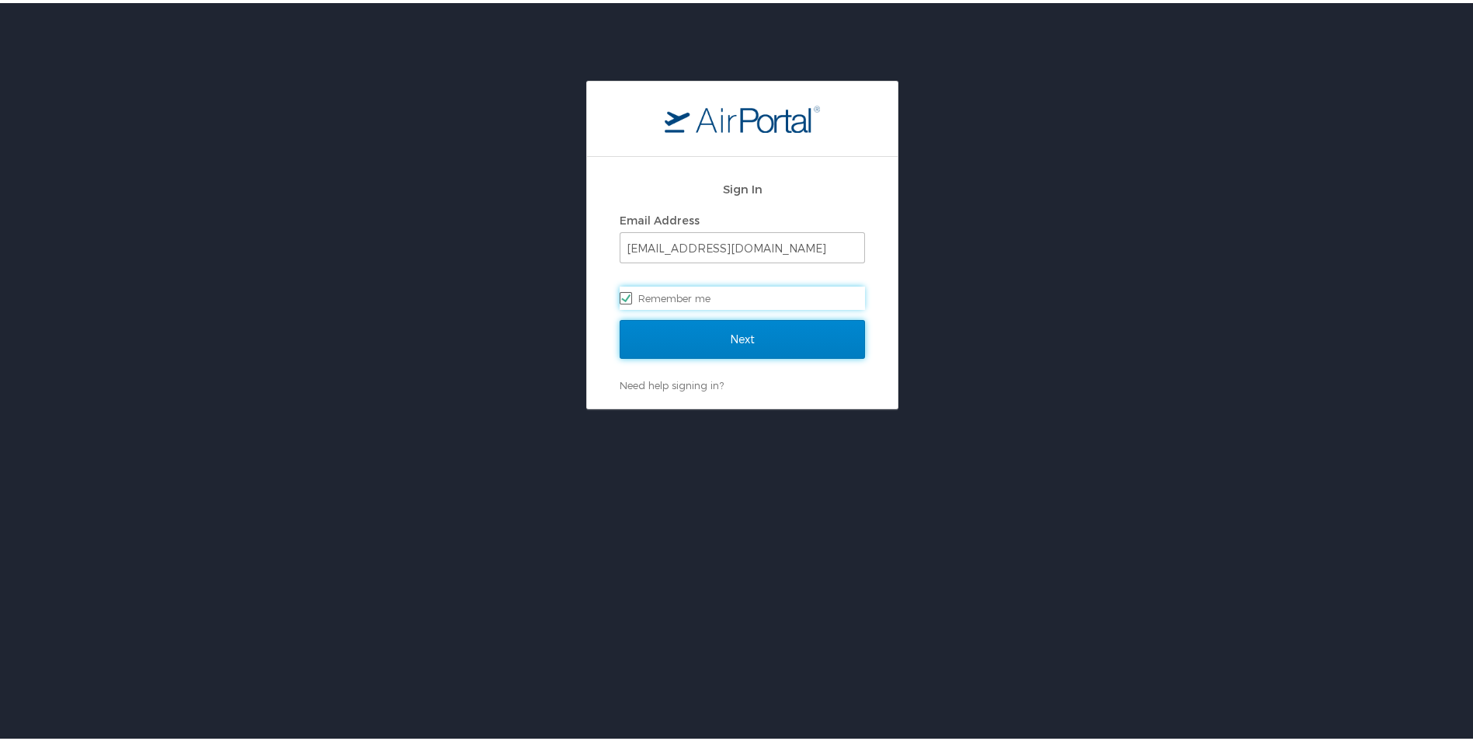
click at [703, 328] on input "Next" at bounding box center [742, 336] width 245 height 39
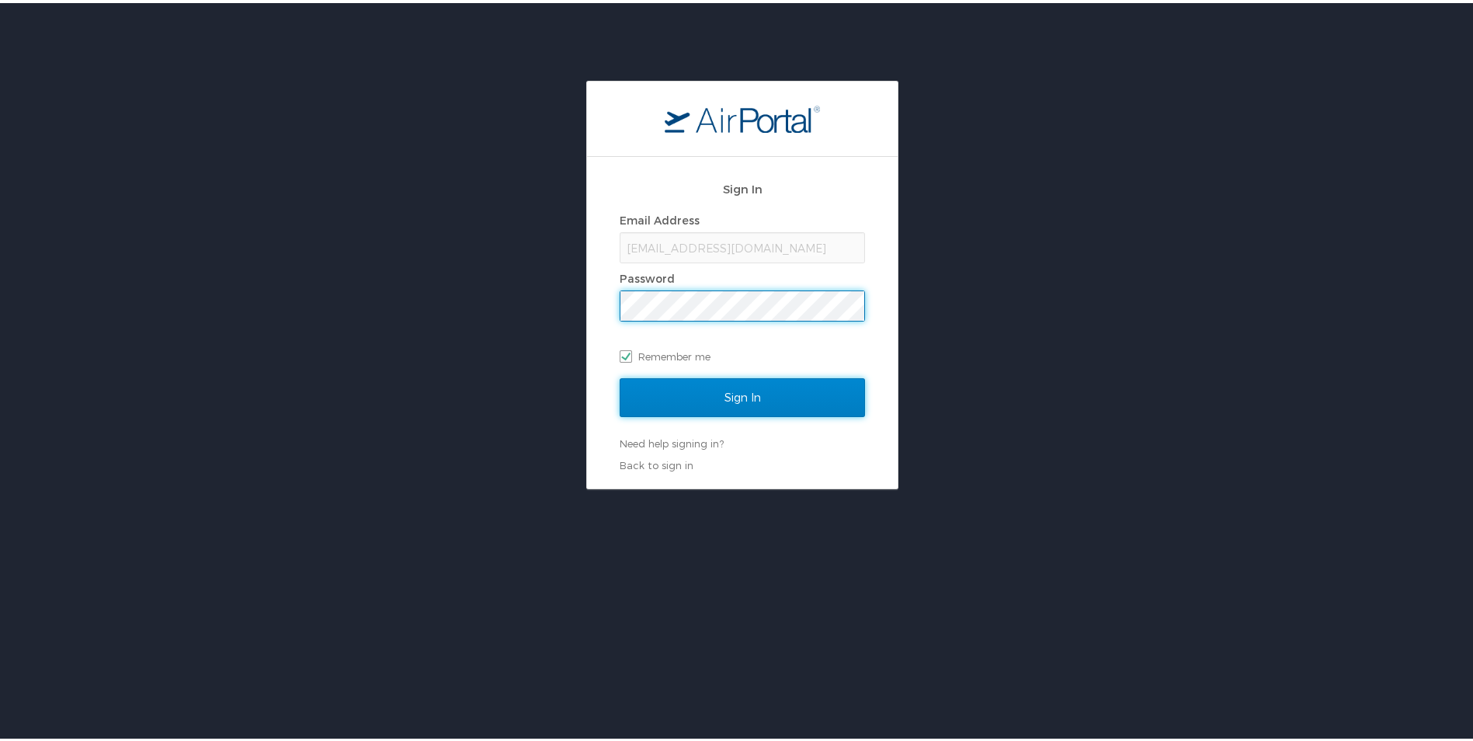
click at [717, 391] on input "Sign In" at bounding box center [742, 394] width 245 height 39
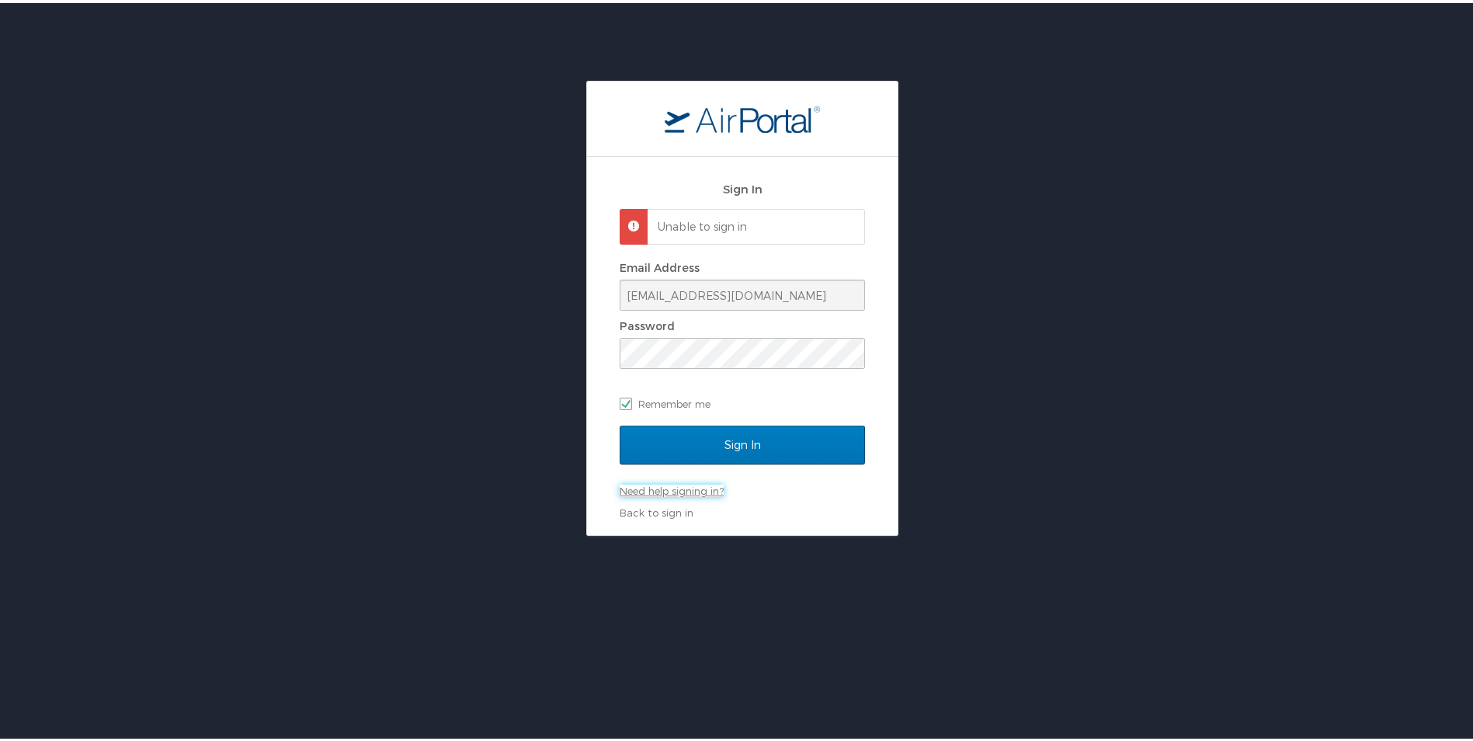
click at [692, 492] on link "Need help signing in?" at bounding box center [672, 487] width 104 height 12
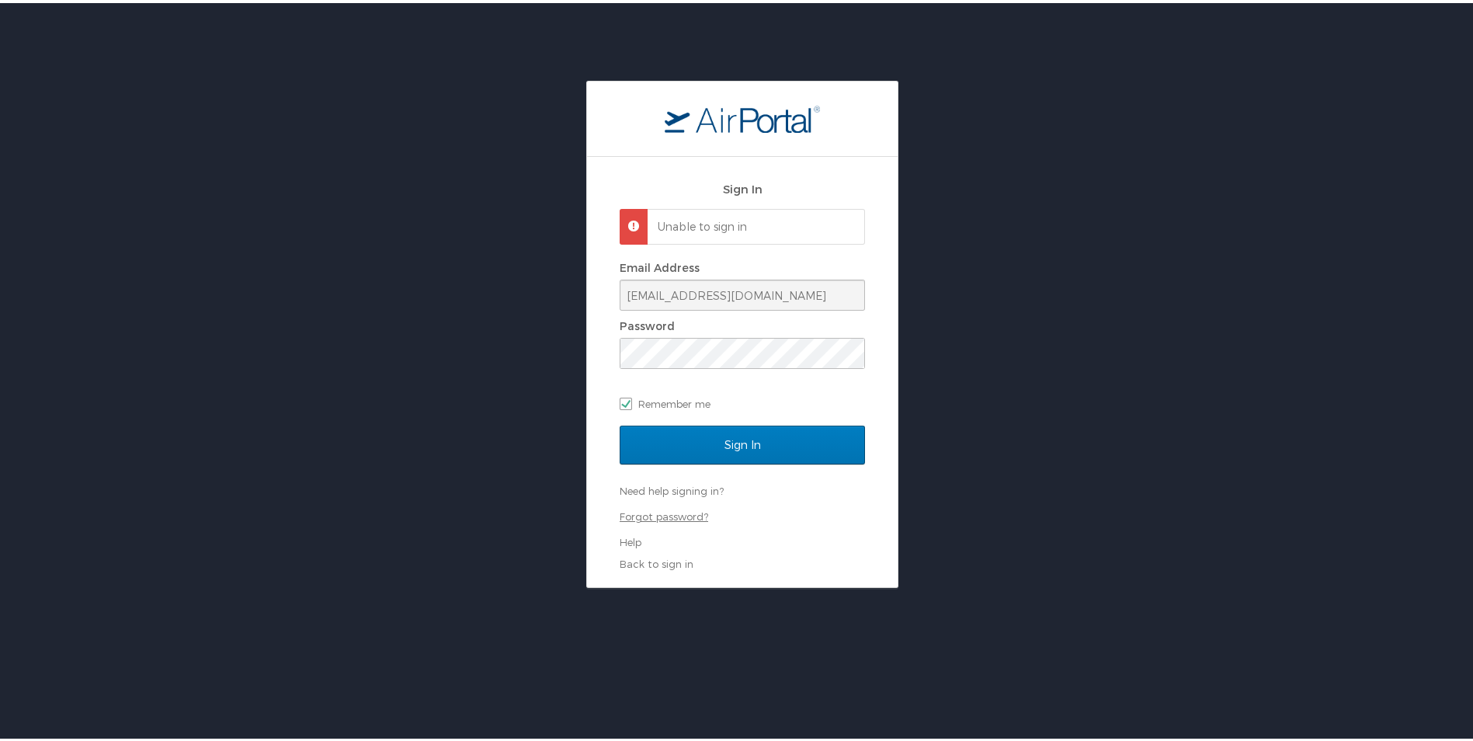
click at [688, 515] on link "Forgot password?" at bounding box center [664, 513] width 89 height 12
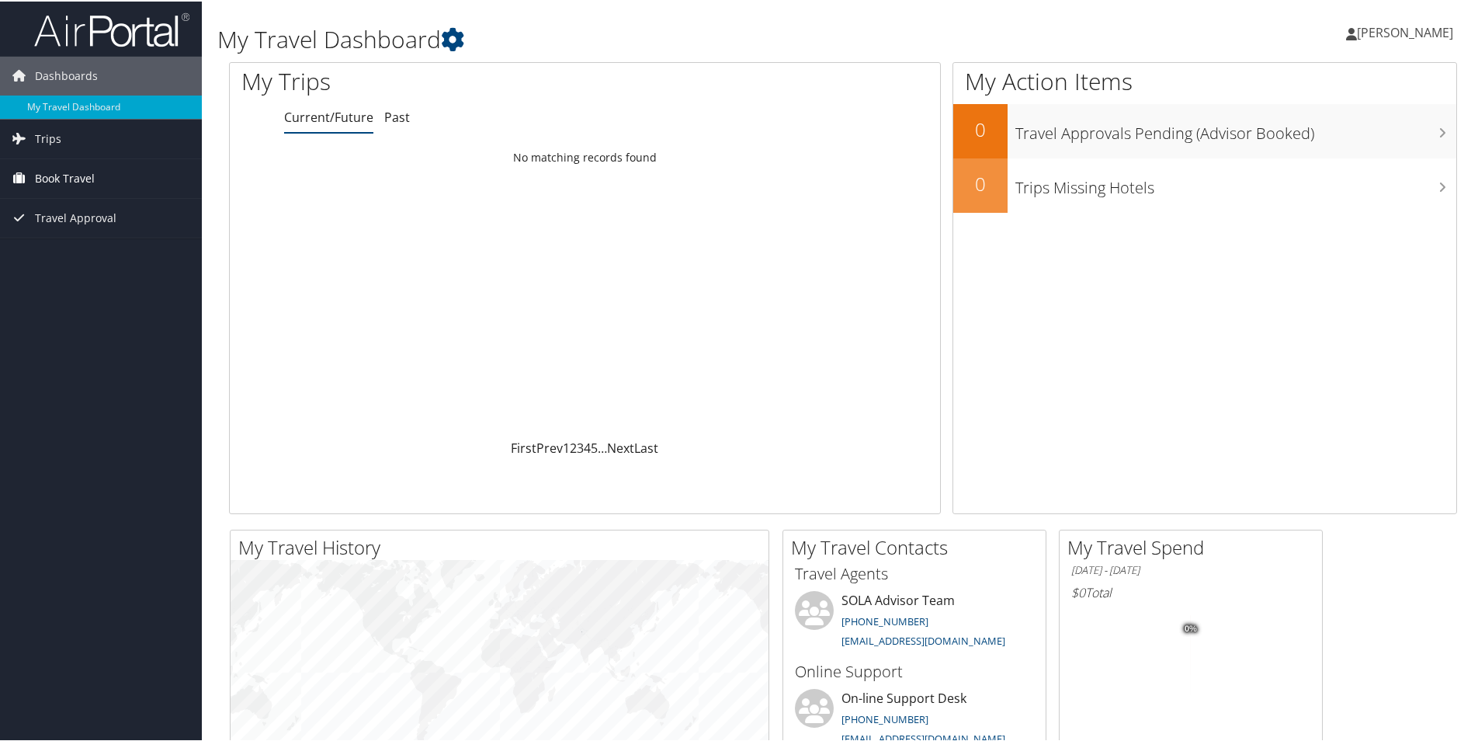
click at [51, 189] on span "Book Travel" at bounding box center [65, 177] width 60 height 39
click at [71, 259] on link "Book/Manage Online Trips" at bounding box center [101, 254] width 202 height 23
